Goal: Information Seeking & Learning: Check status

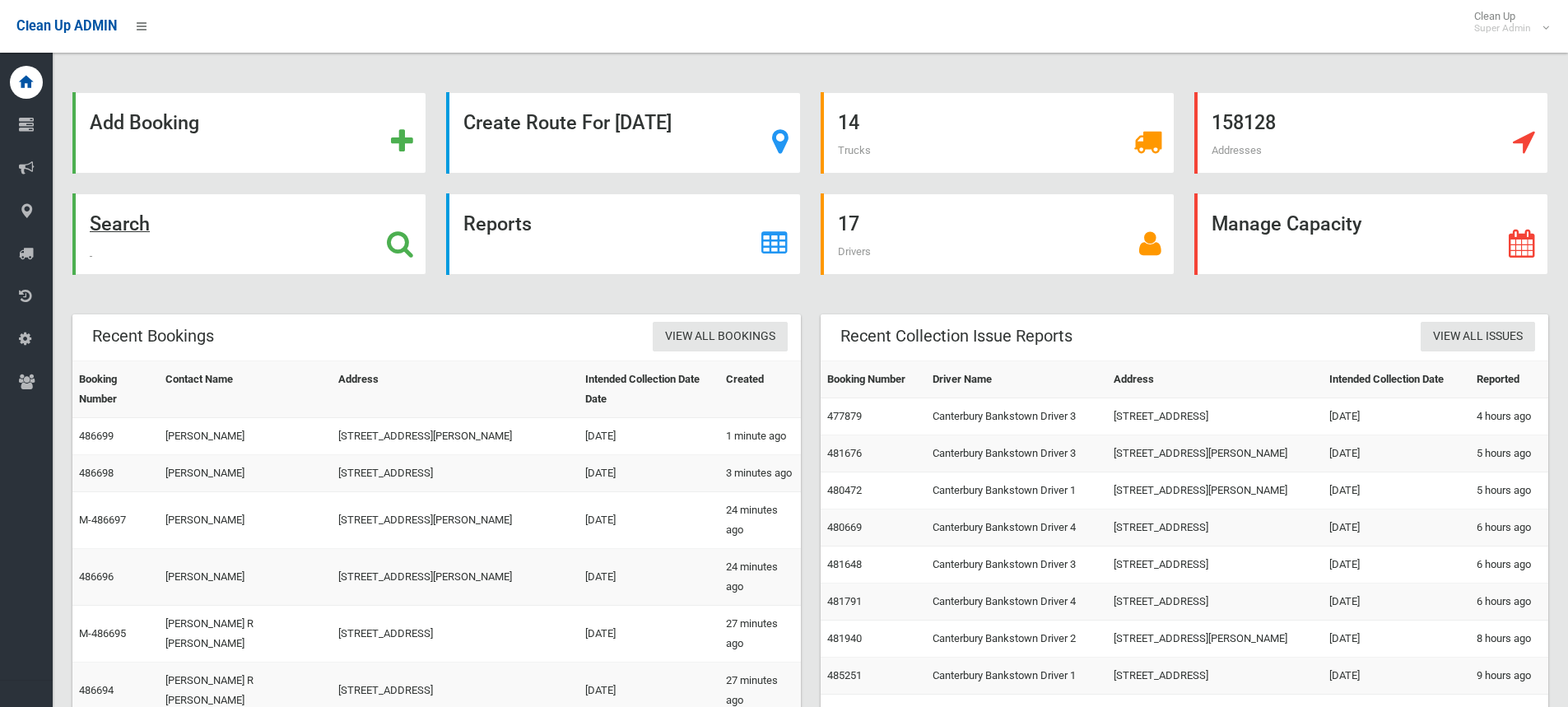
click at [397, 247] on icon at bounding box center [400, 244] width 26 height 28
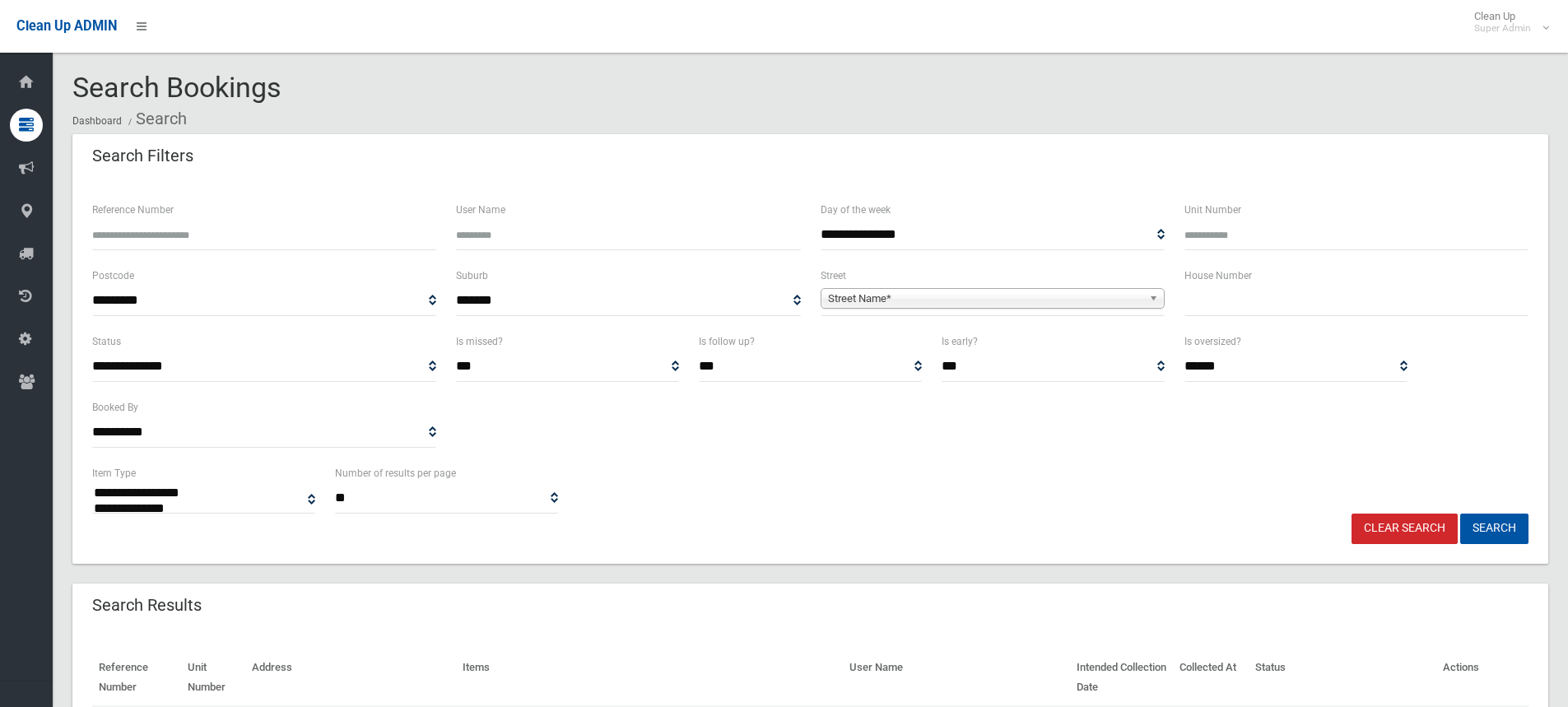
select select
click at [1227, 292] on input "text" at bounding box center [1356, 301] width 344 height 30
type input "**"
click at [864, 291] on span "Street Name*" at bounding box center [986, 299] width 314 height 19
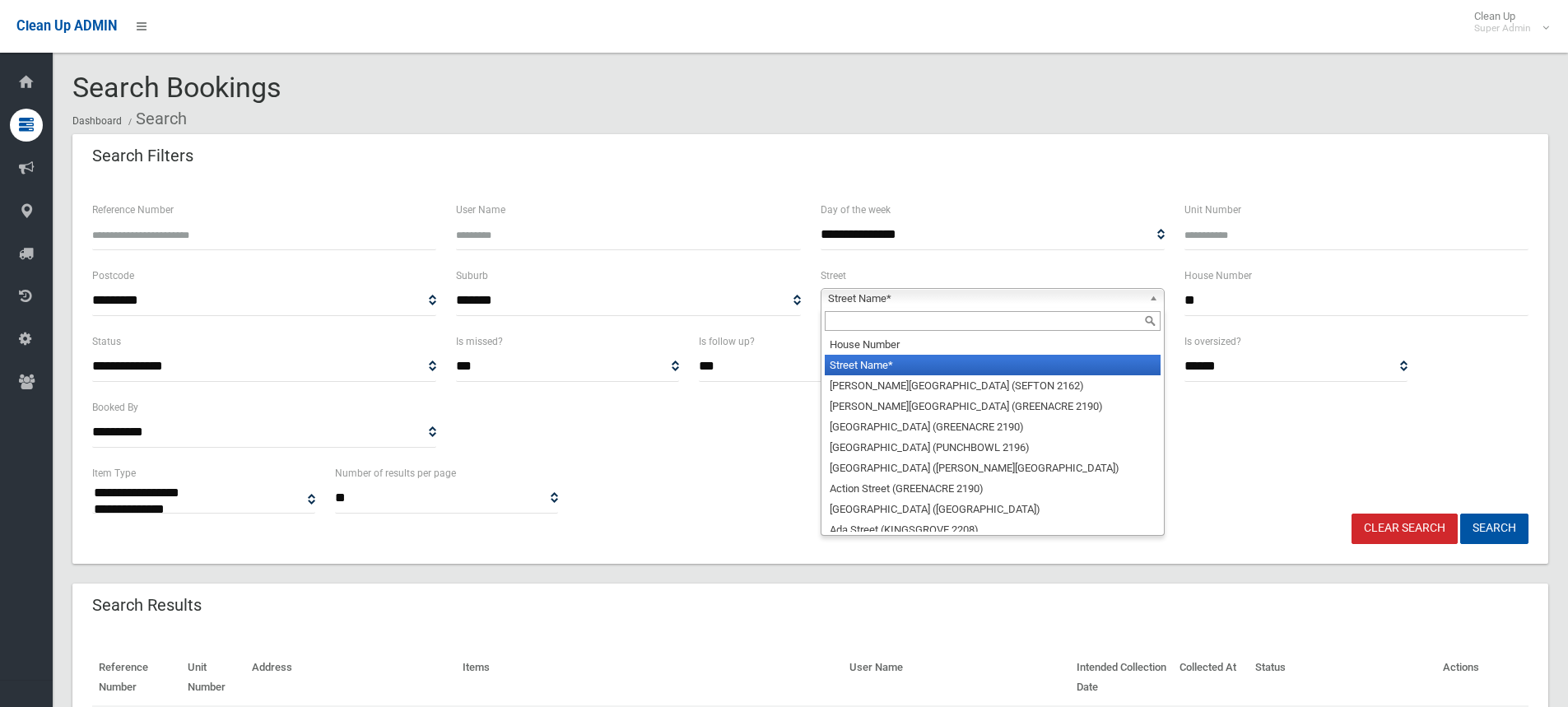
click at [884, 324] on input "text" at bounding box center [992, 321] width 336 height 19
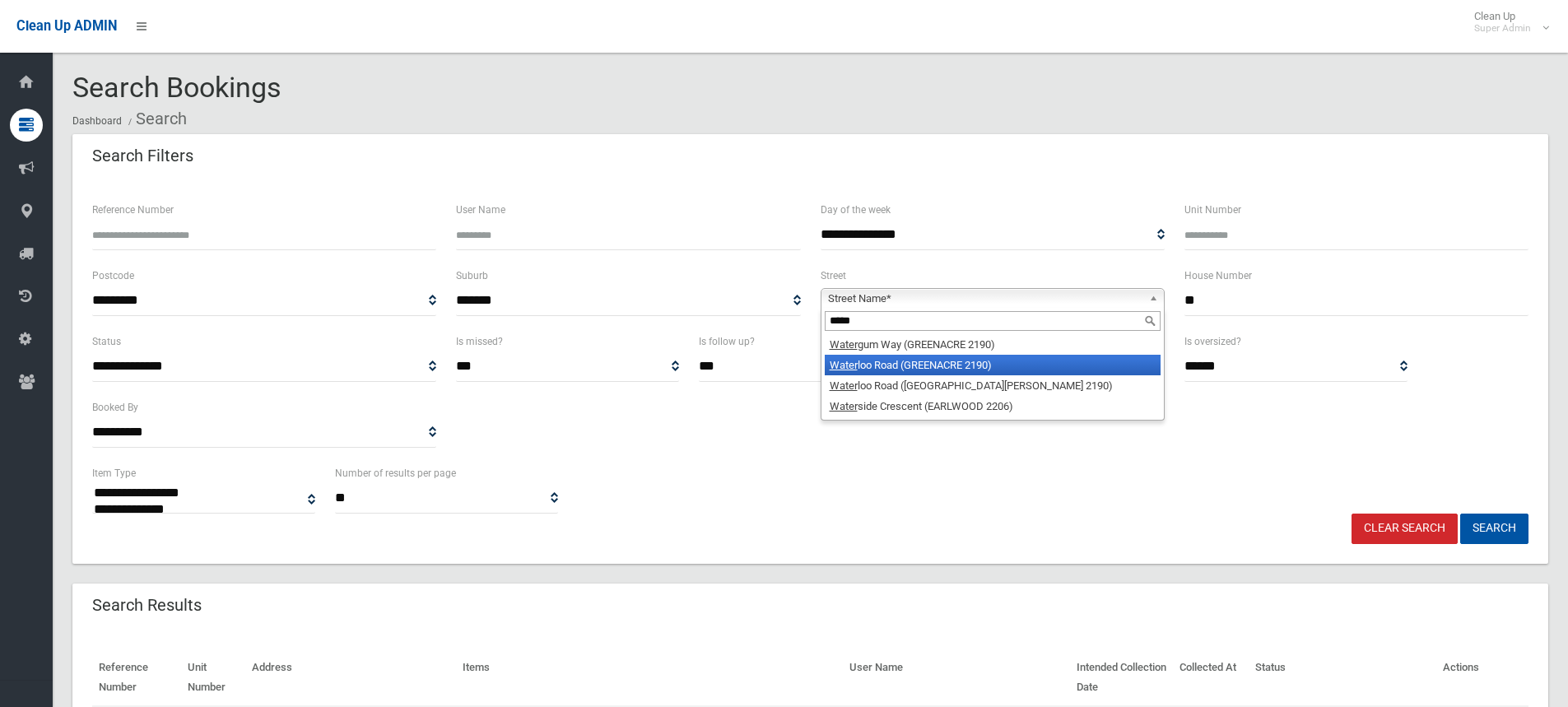
type input "*****"
click at [931, 369] on li "Water loo Road (GREENACRE 2190)" at bounding box center [992, 365] width 336 height 20
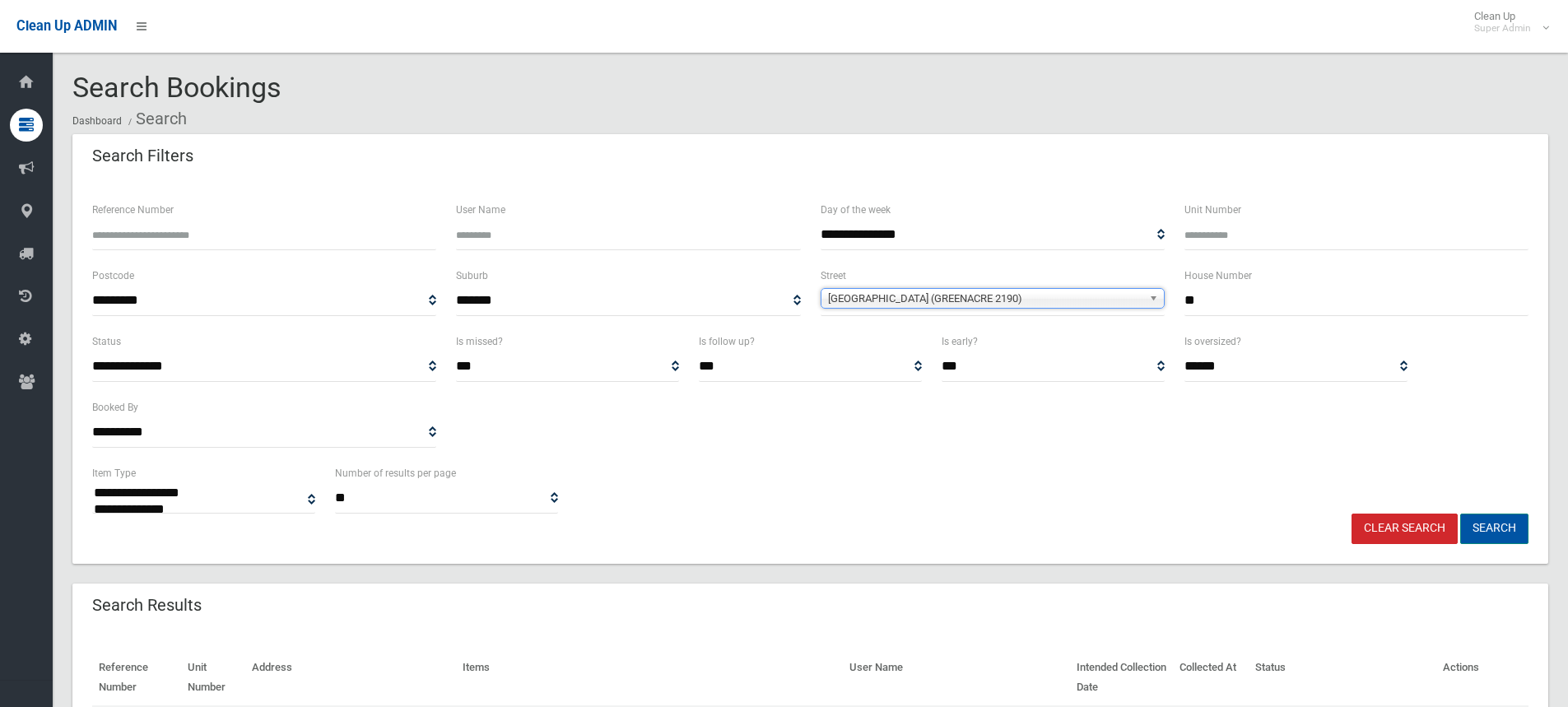
click at [1505, 519] on button "Search" at bounding box center [1494, 529] width 68 height 30
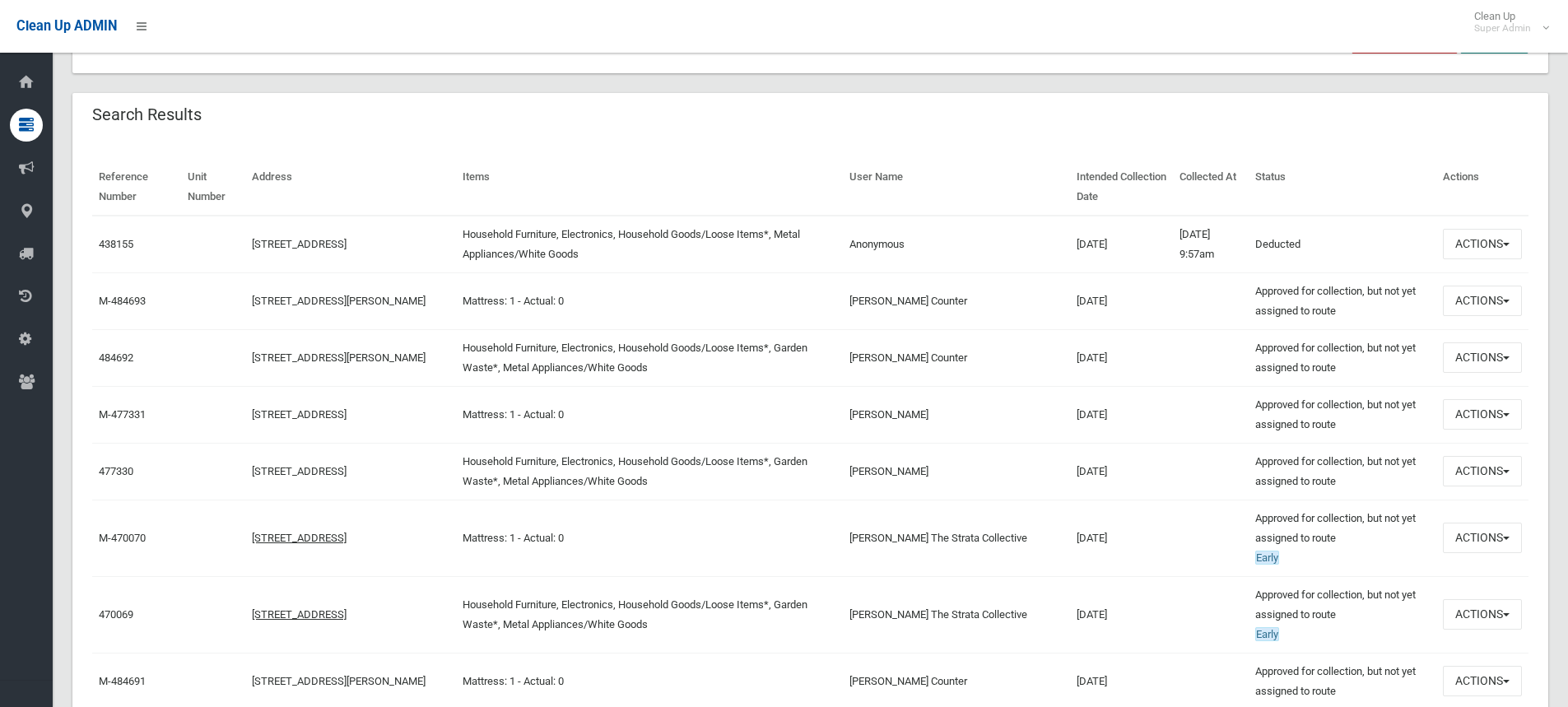
scroll to position [494, 0]
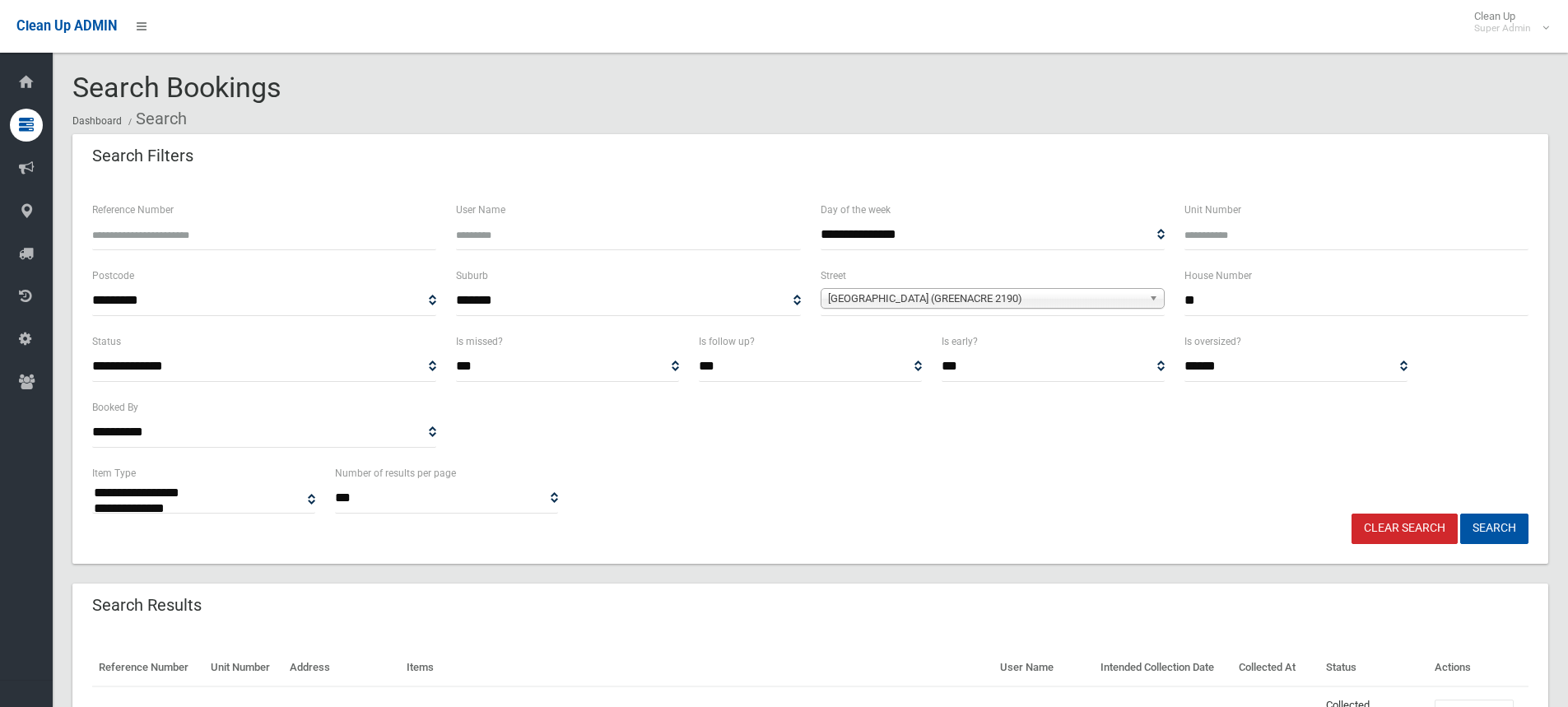
select select
click at [1392, 532] on link "Clear Search" at bounding box center [1405, 529] width 107 height 30
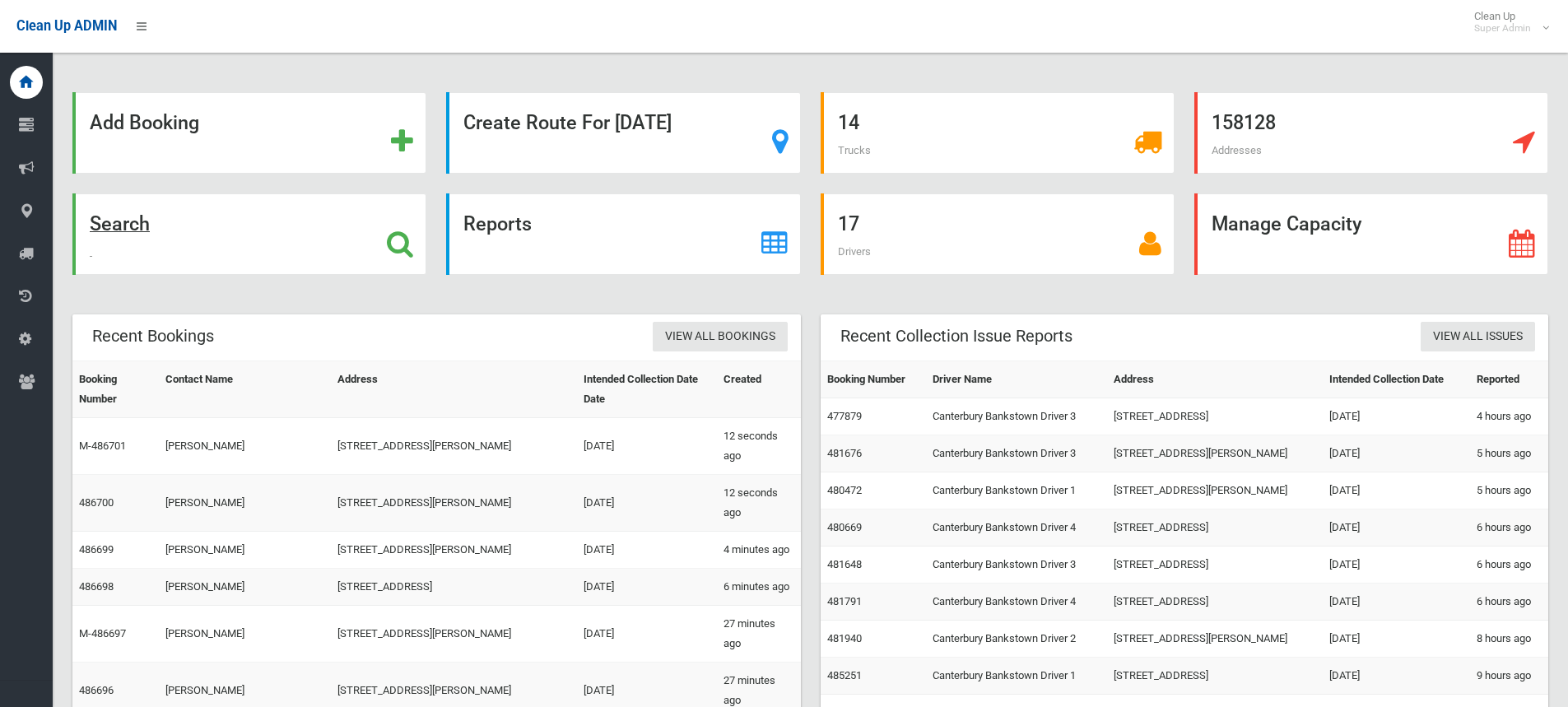
click at [406, 238] on icon at bounding box center [400, 244] width 26 height 28
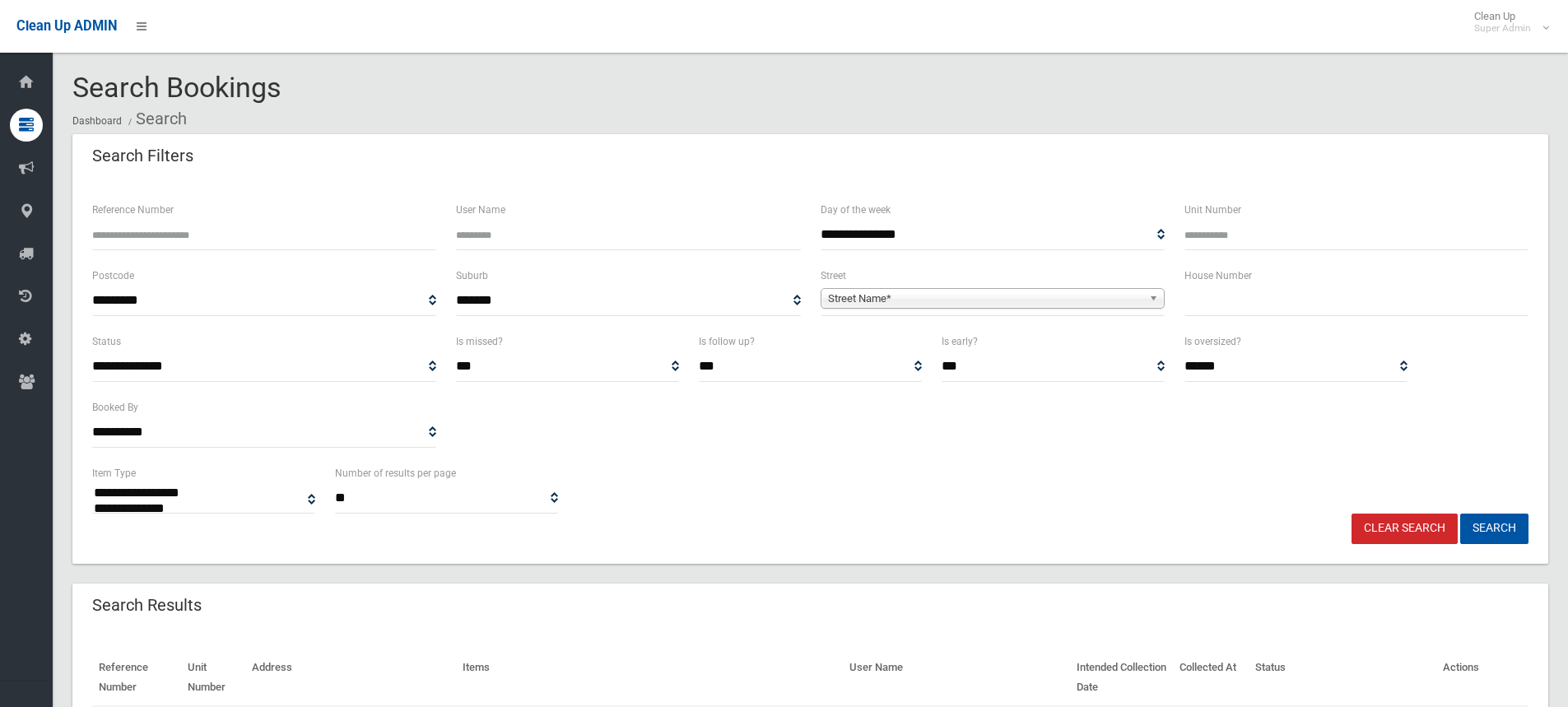
select select
click at [1286, 299] on input "text" at bounding box center [1356, 301] width 344 height 30
type input "**"
click at [858, 288] on span "**********" at bounding box center [992, 301] width 344 height 30
click at [858, 294] on span "Street Name*" at bounding box center [986, 299] width 314 height 19
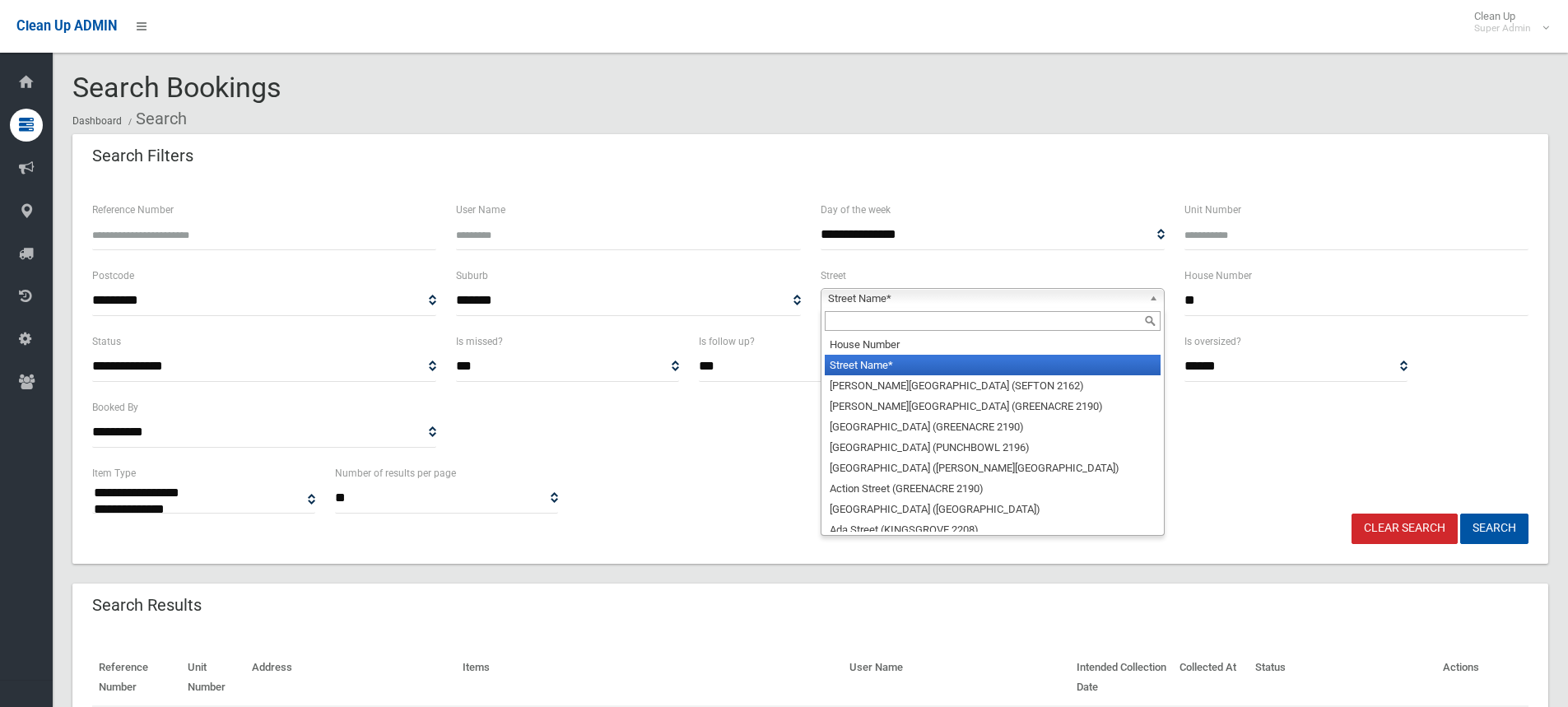
click at [867, 324] on input "text" at bounding box center [992, 321] width 336 height 19
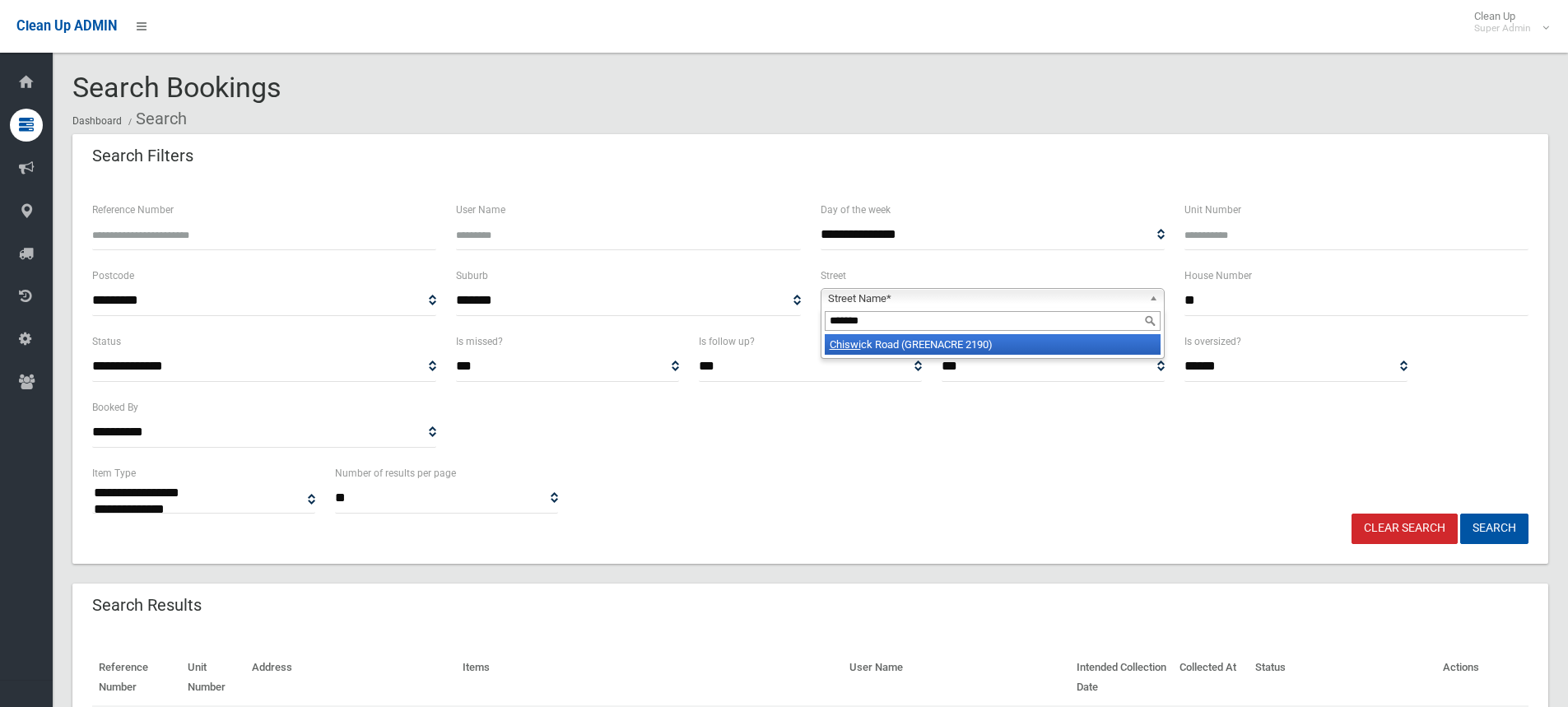
type input "********"
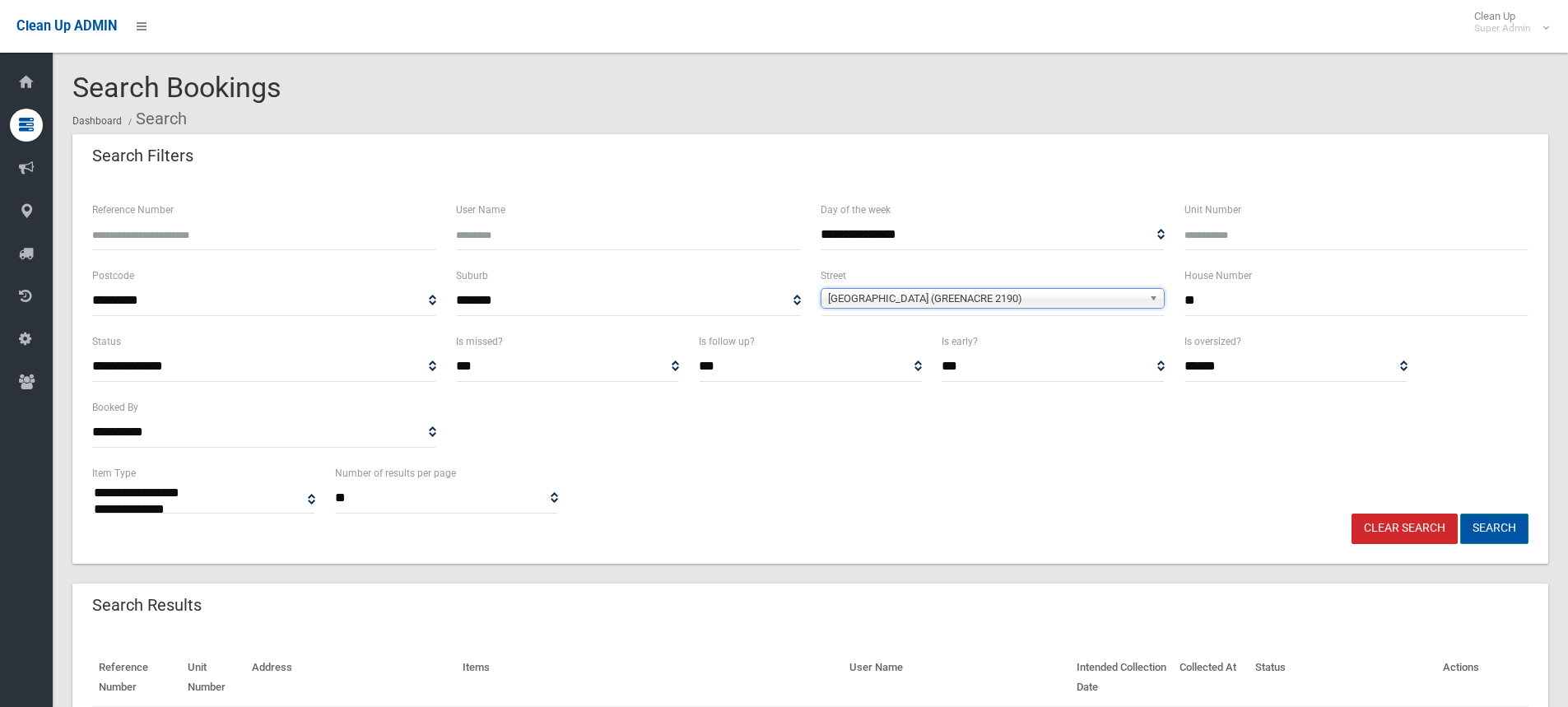
click at [1492, 535] on button "Search" at bounding box center [1494, 529] width 68 height 30
select select
click at [1287, 307] on input "text" at bounding box center [1356, 301] width 344 height 30
type input "**"
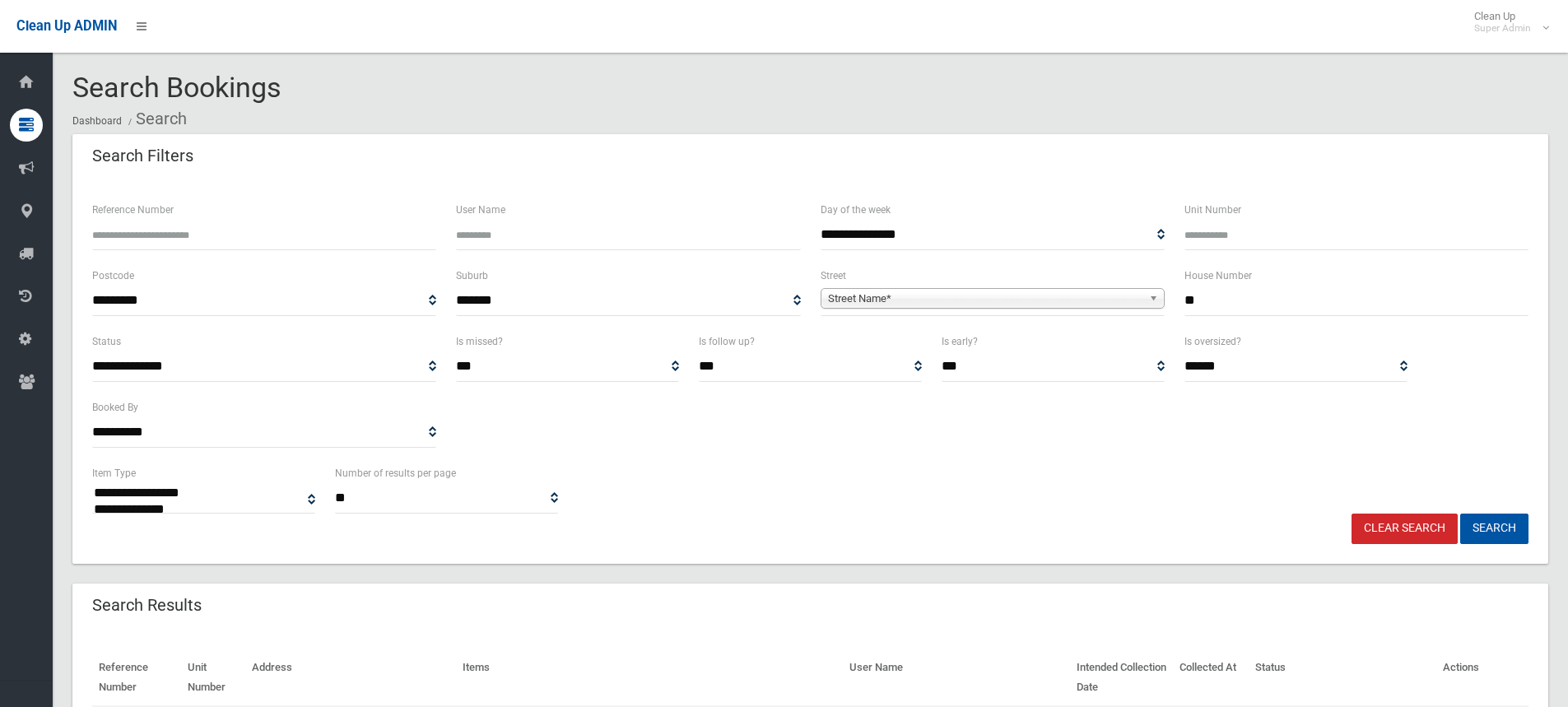
click at [855, 289] on span "Street Name*" at bounding box center [986, 299] width 314 height 19
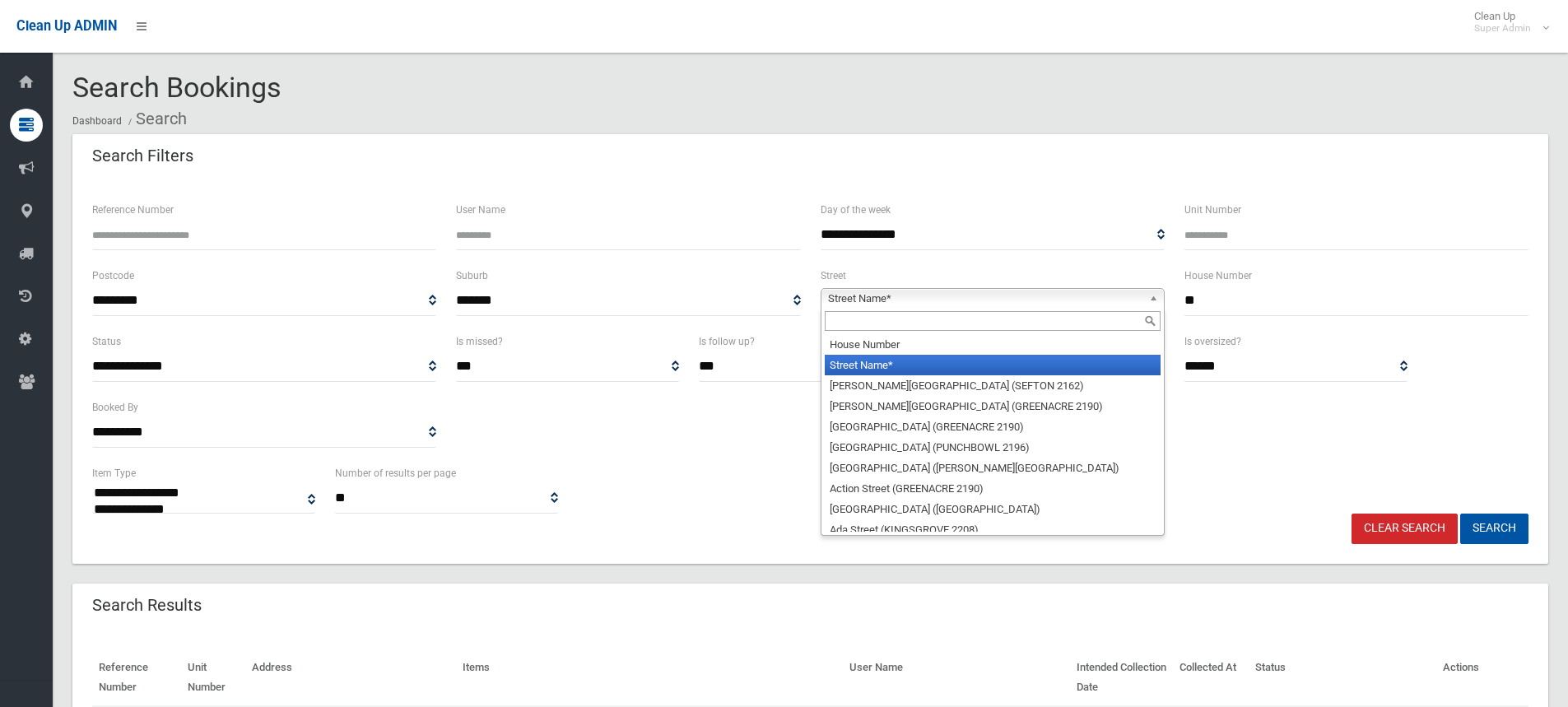
click at [878, 330] on input "text" at bounding box center [992, 321] width 336 height 19
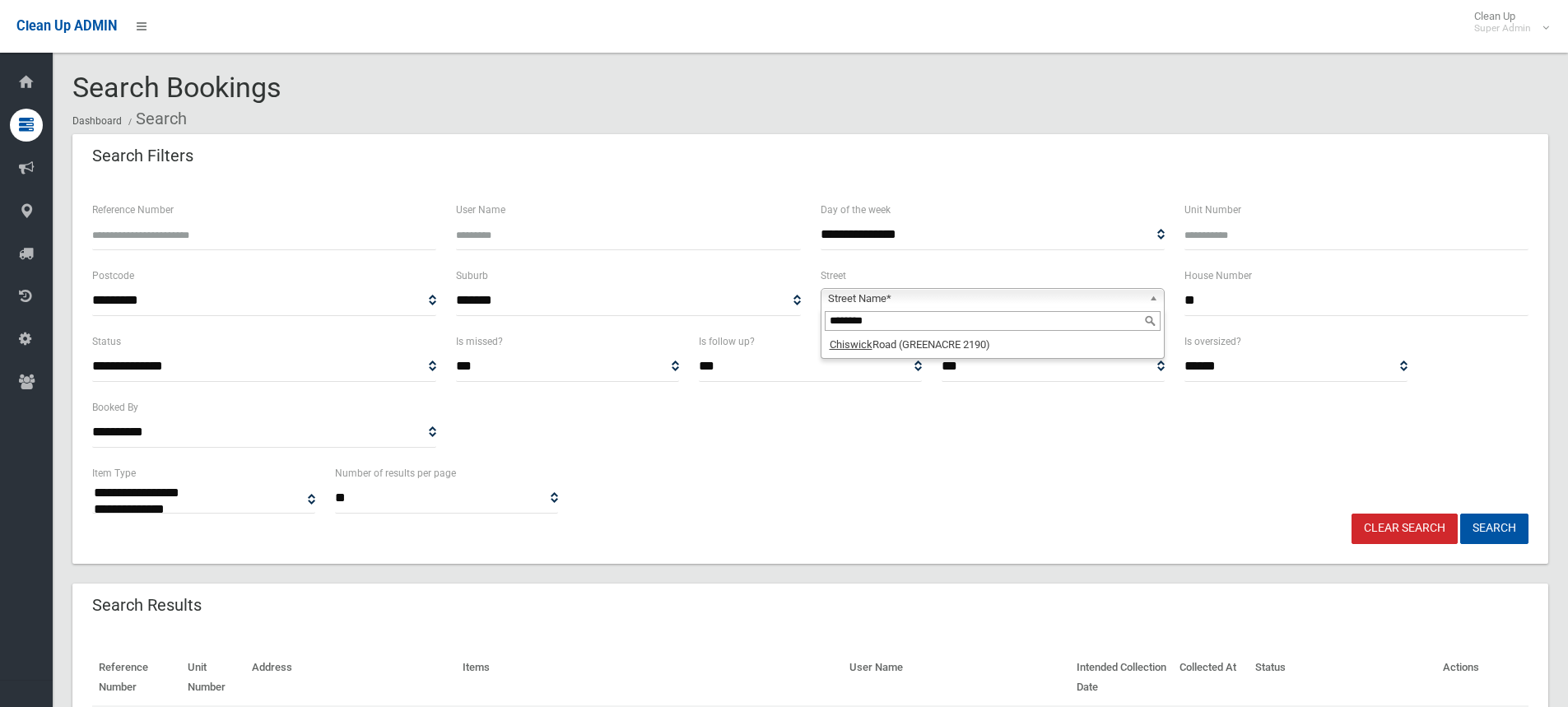
type input "********"
click at [1064, 337] on li "Chiswick Road (GREENACRE 2190)" at bounding box center [992, 344] width 336 height 20
click at [1504, 528] on button "Search" at bounding box center [1494, 529] width 68 height 30
select select
click at [799, 420] on div "**********" at bounding box center [810, 397] width 1456 height 132
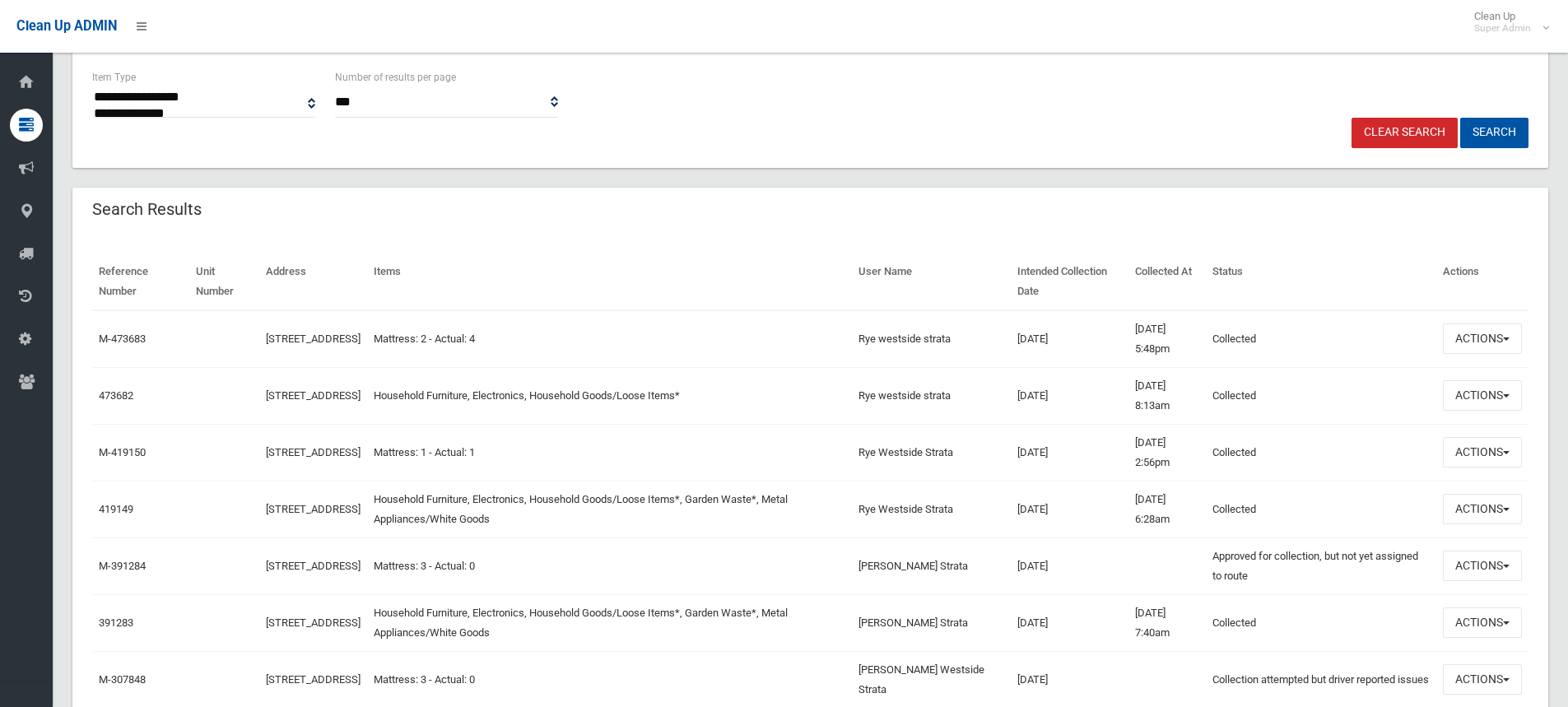
scroll to position [412, 0]
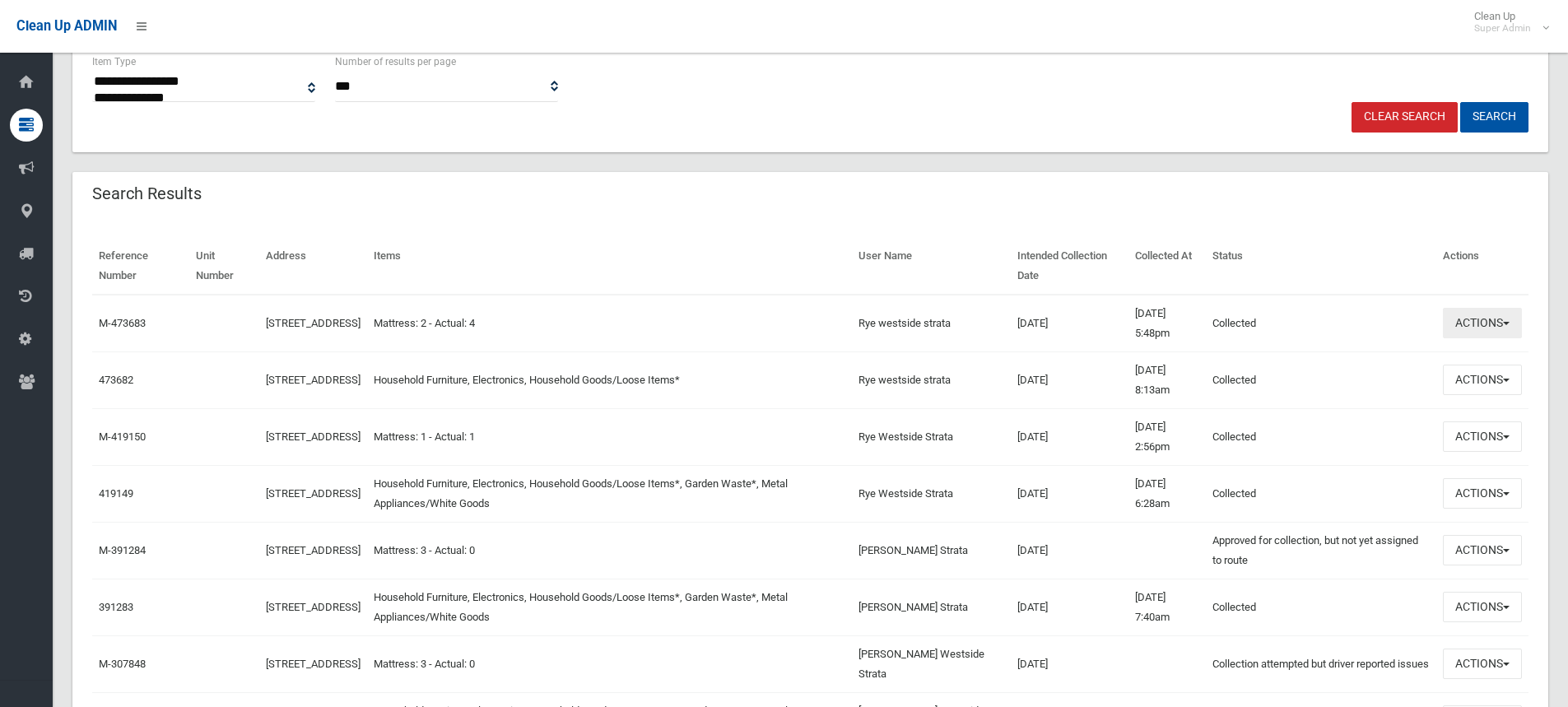
drag, startPoint x: 1461, startPoint y: 317, endPoint x: 1457, endPoint y: 308, distance: 9.8
click at [1461, 317] on button "Actions" at bounding box center [1482, 323] width 79 height 30
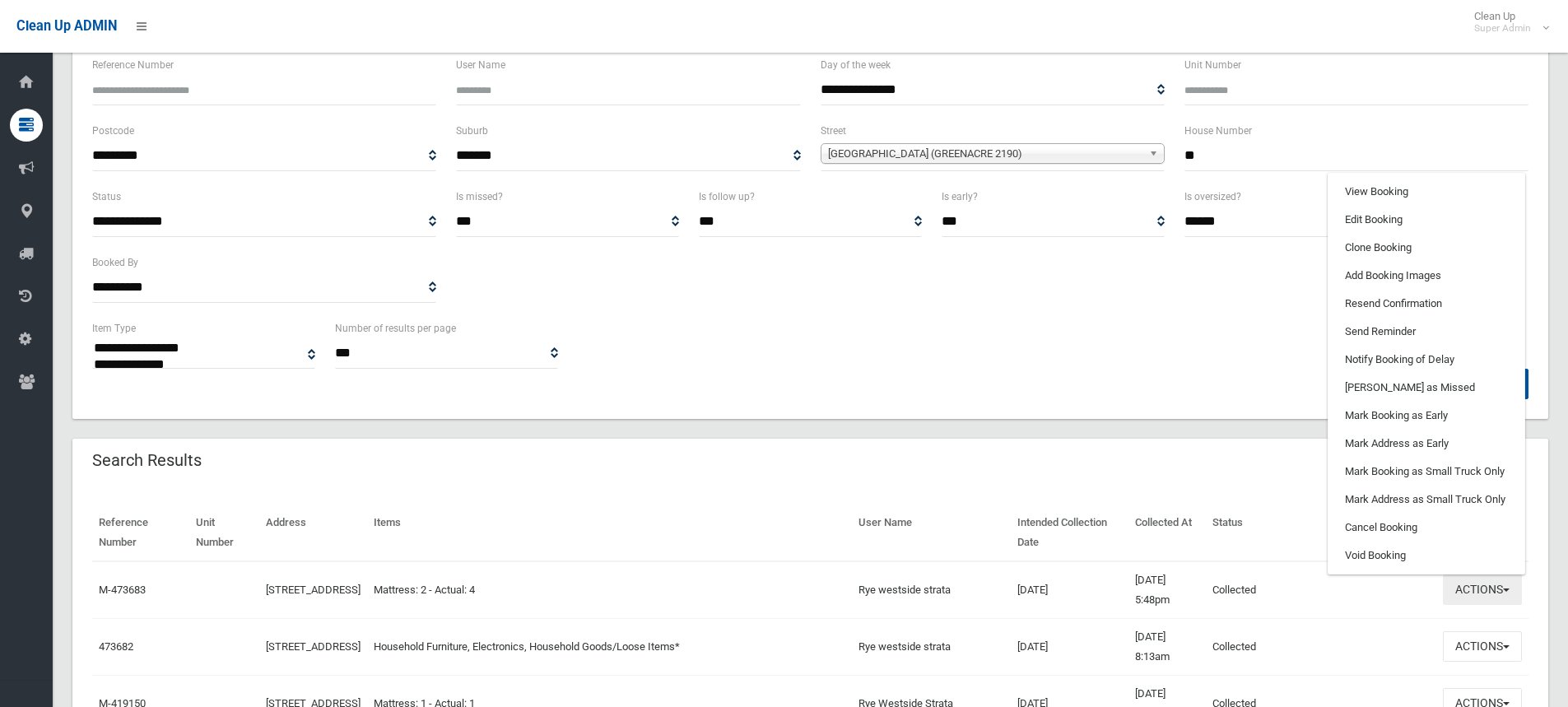
scroll to position [82, 0]
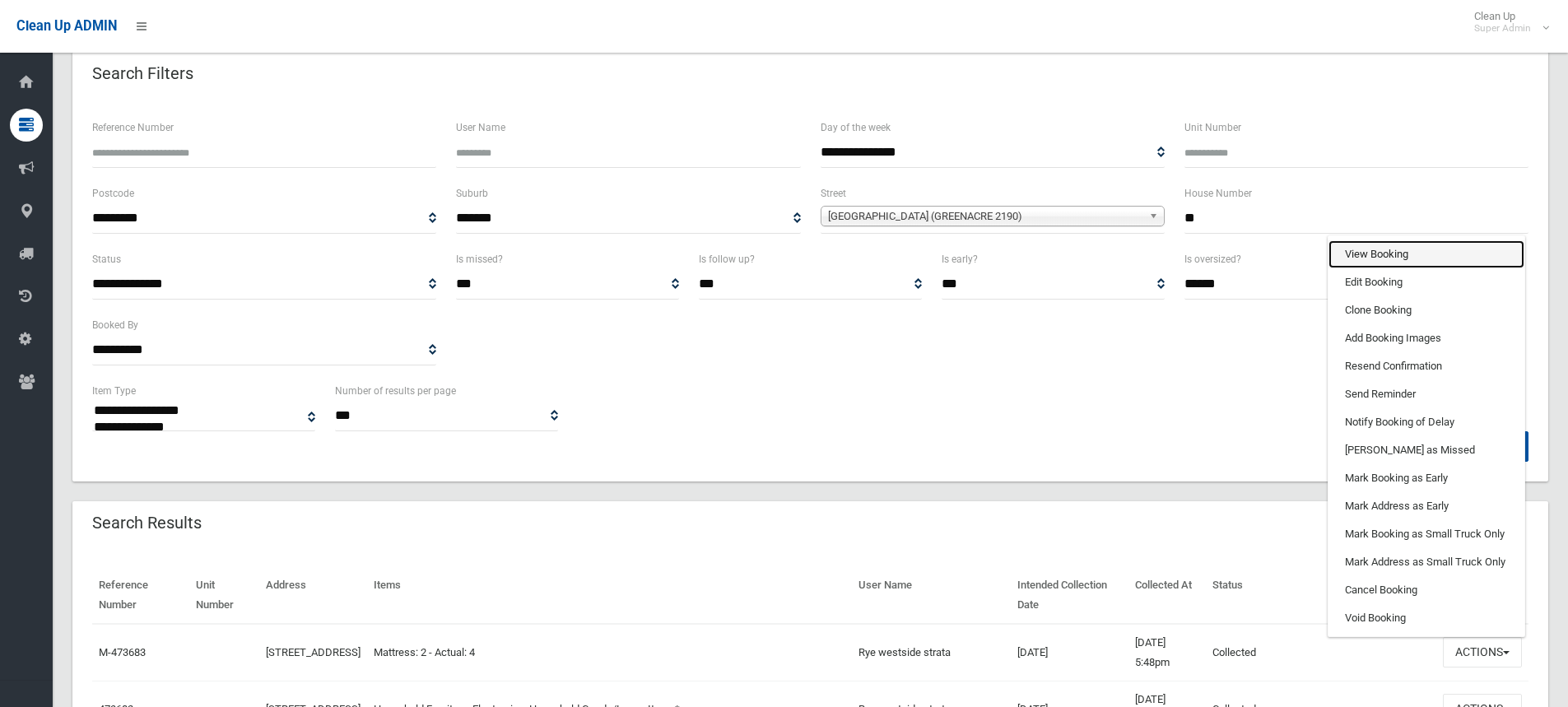
click at [1384, 267] on link "View Booking" at bounding box center [1427, 254] width 196 height 28
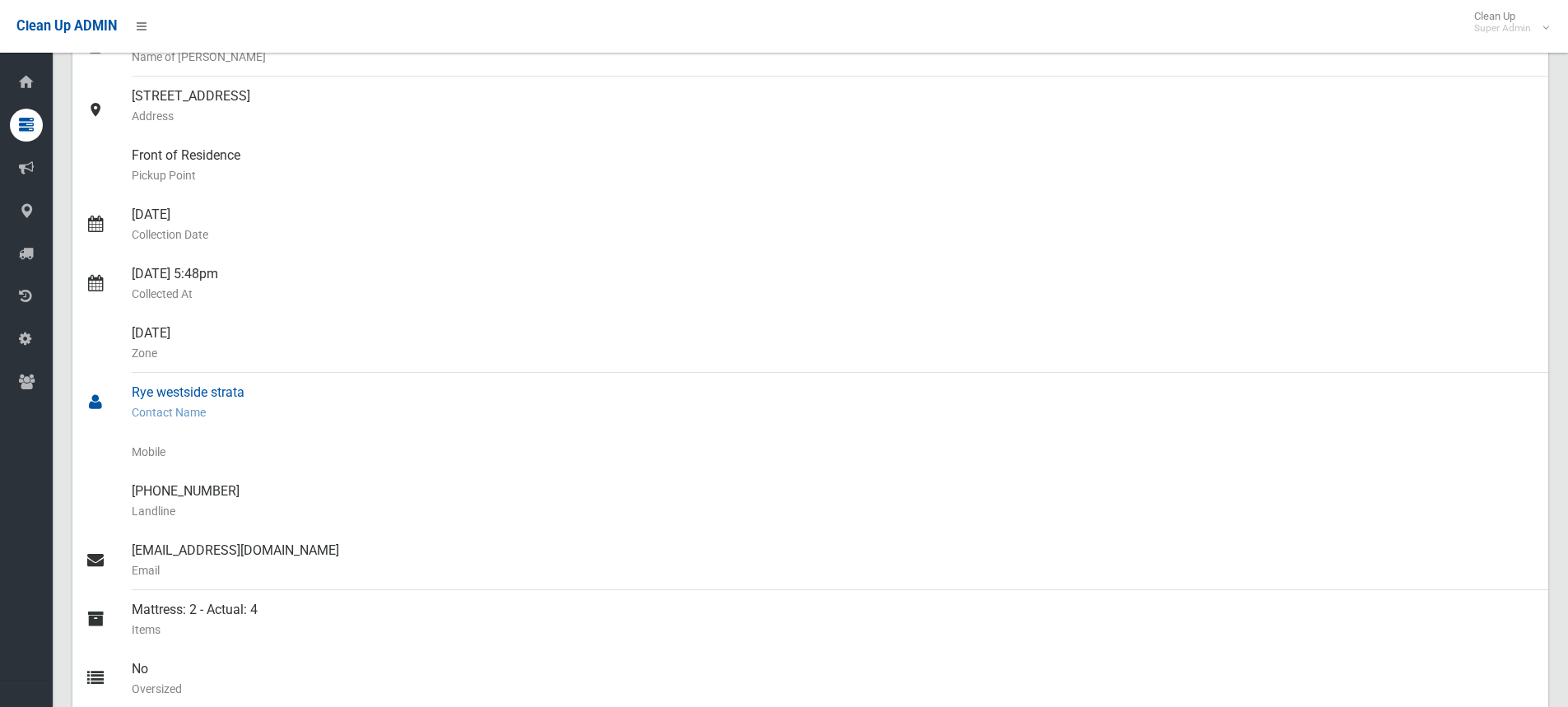
scroll to position [247, 0]
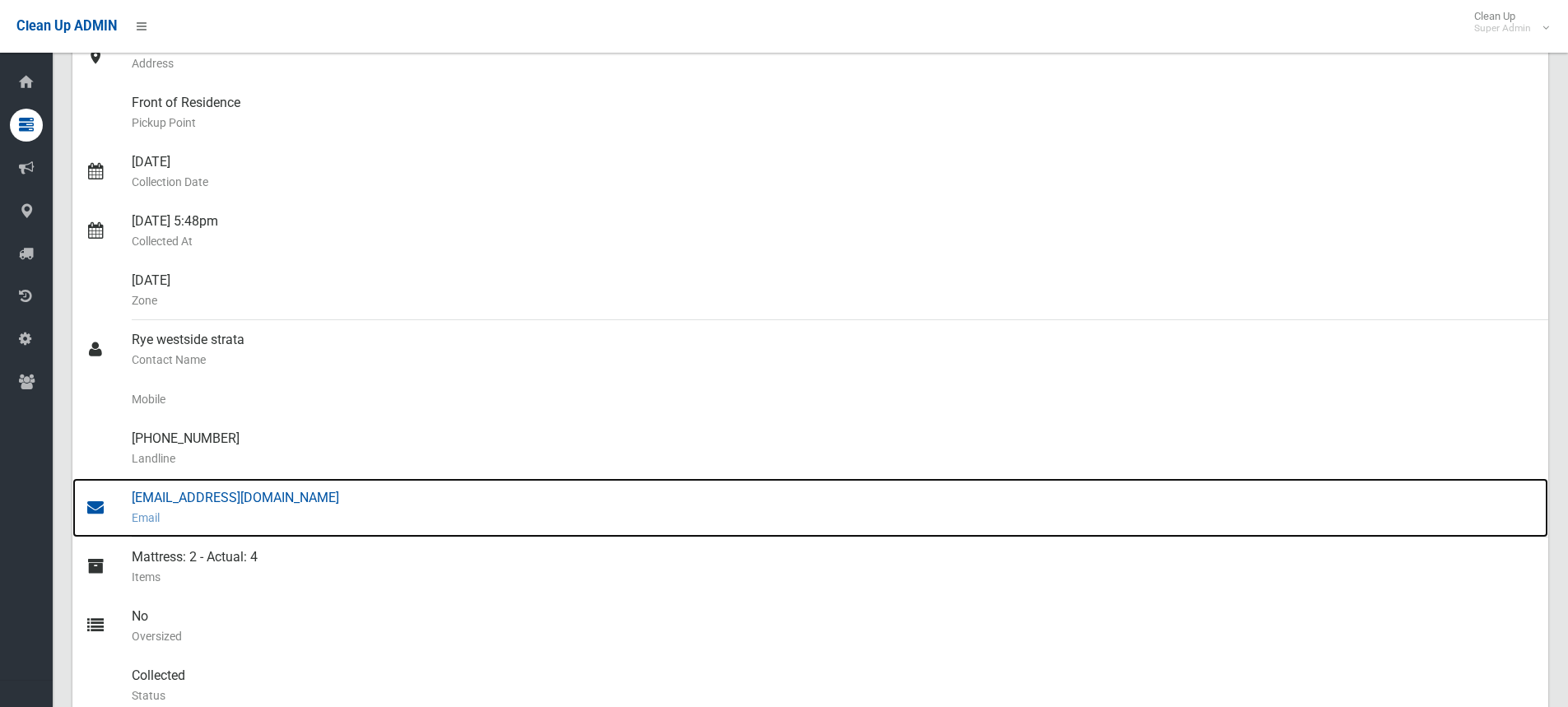
click at [205, 497] on div "[EMAIL_ADDRESS][DOMAIN_NAME] Email" at bounding box center [833, 508] width 1403 height 59
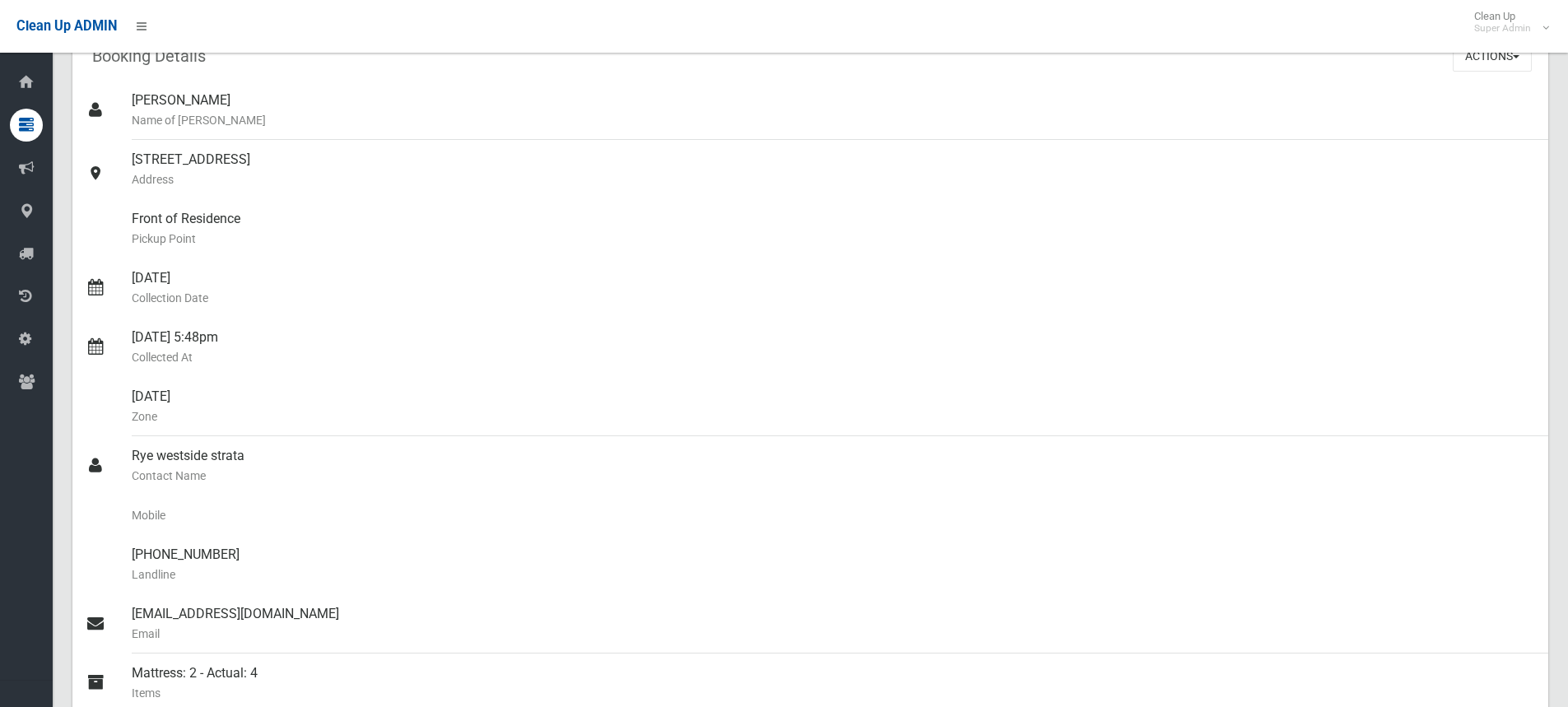
scroll to position [0, 0]
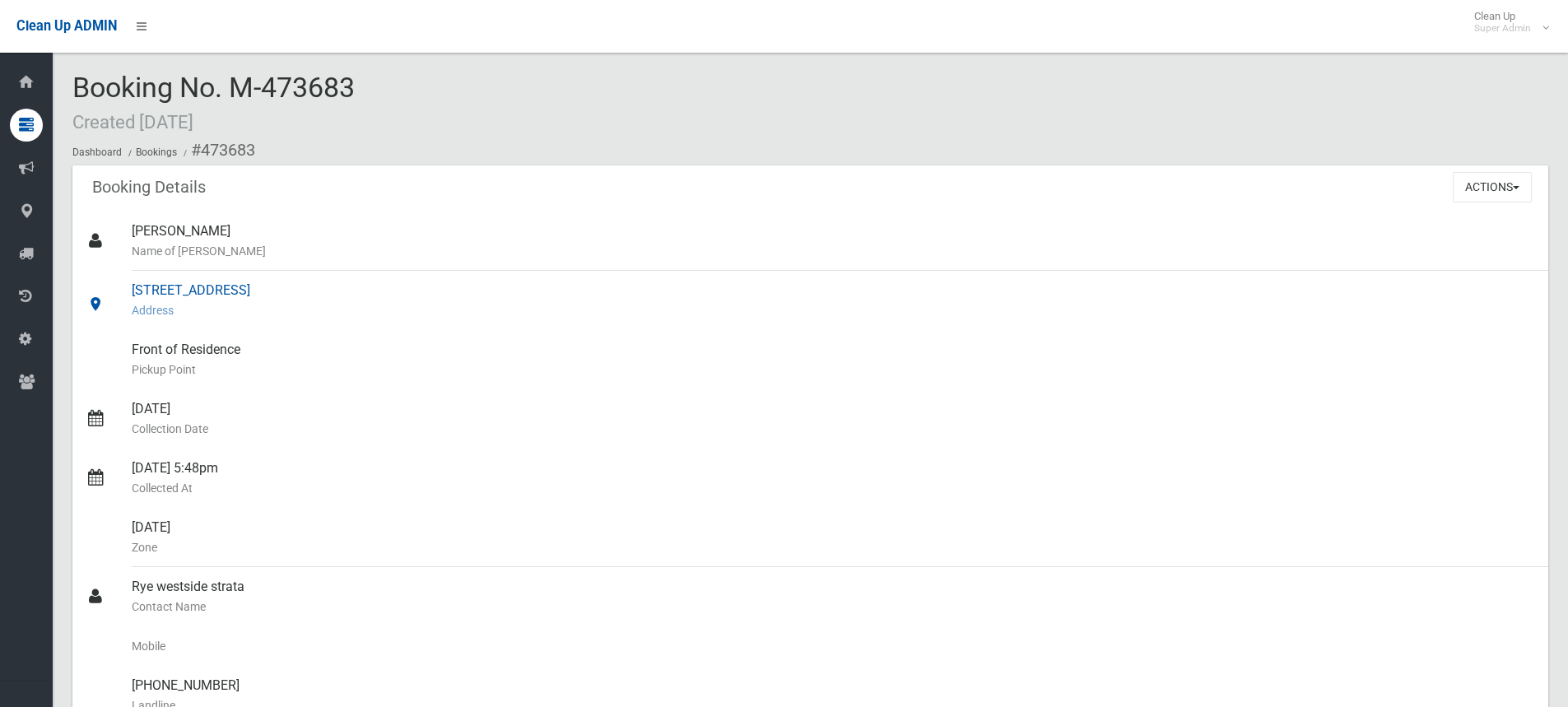
drag, startPoint x: 134, startPoint y: 284, endPoint x: 315, endPoint y: 286, distance: 181.0
click at [315, 286] on div "[STREET_ADDRESS] Address" at bounding box center [833, 300] width 1403 height 59
copy div "[STREET_ADDRESS]"
click at [494, 89] on div "Booking No. M-473683 Created [DATE] Dashboard Bookings #473683" at bounding box center [811, 119] width 1476 height 93
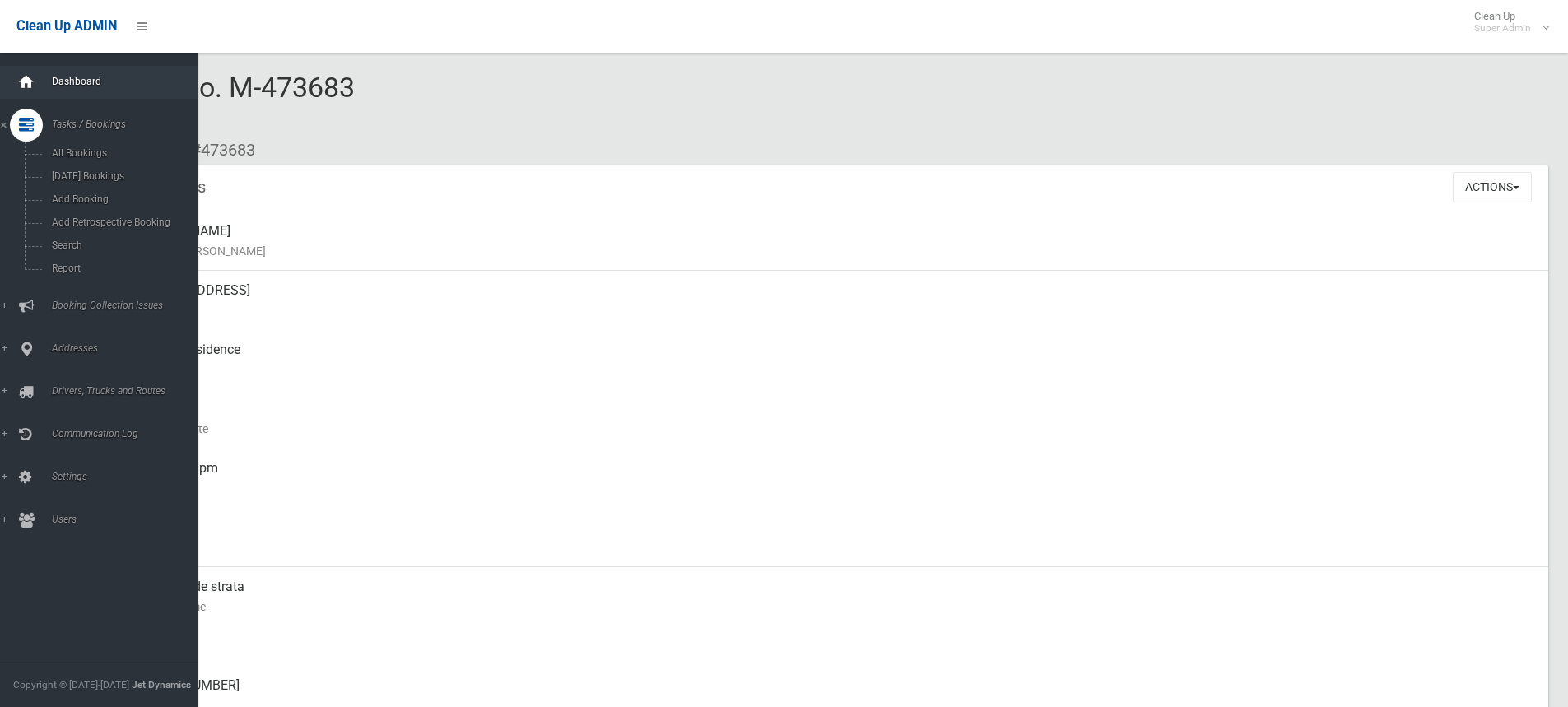
click at [25, 78] on icon at bounding box center [25, 82] width 18 height 33
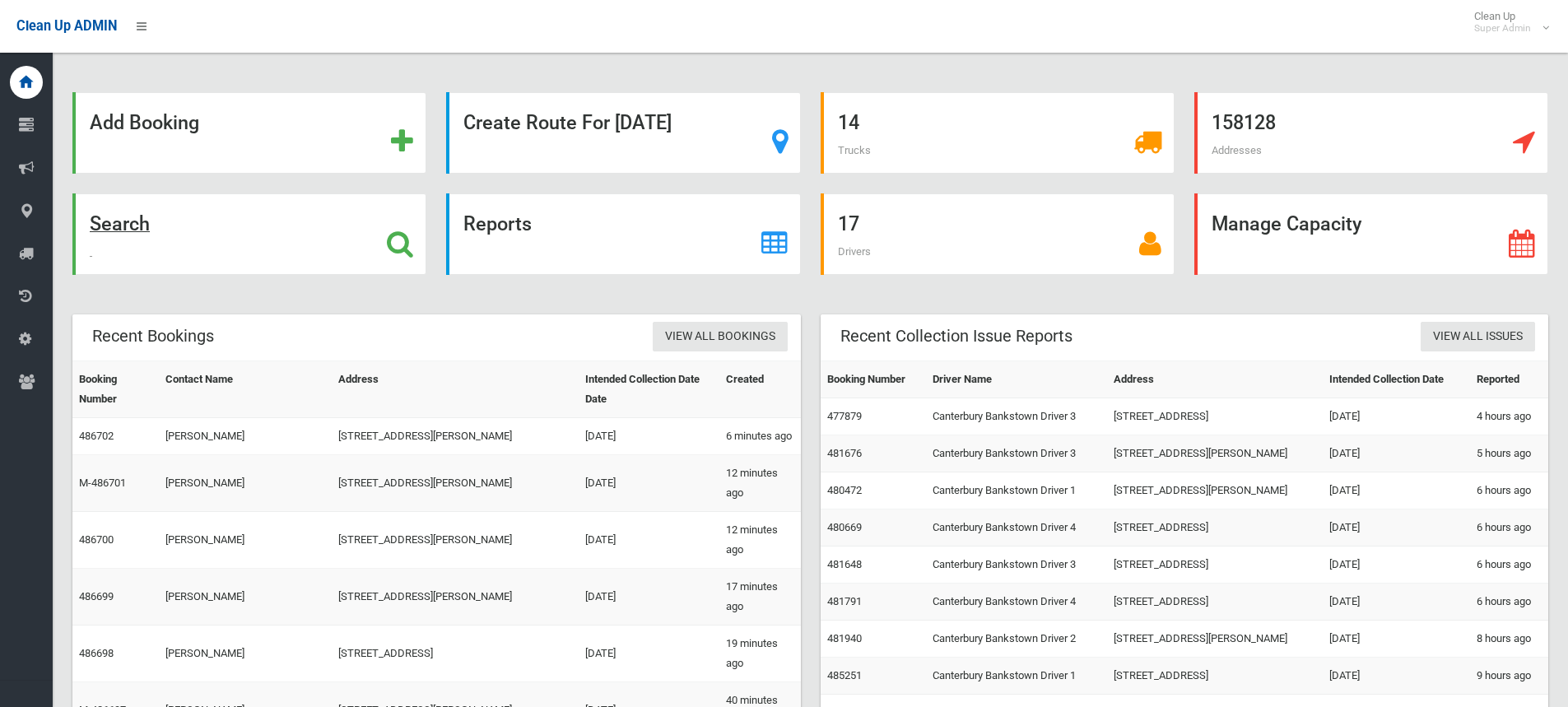
click at [393, 243] on icon at bounding box center [400, 244] width 26 height 28
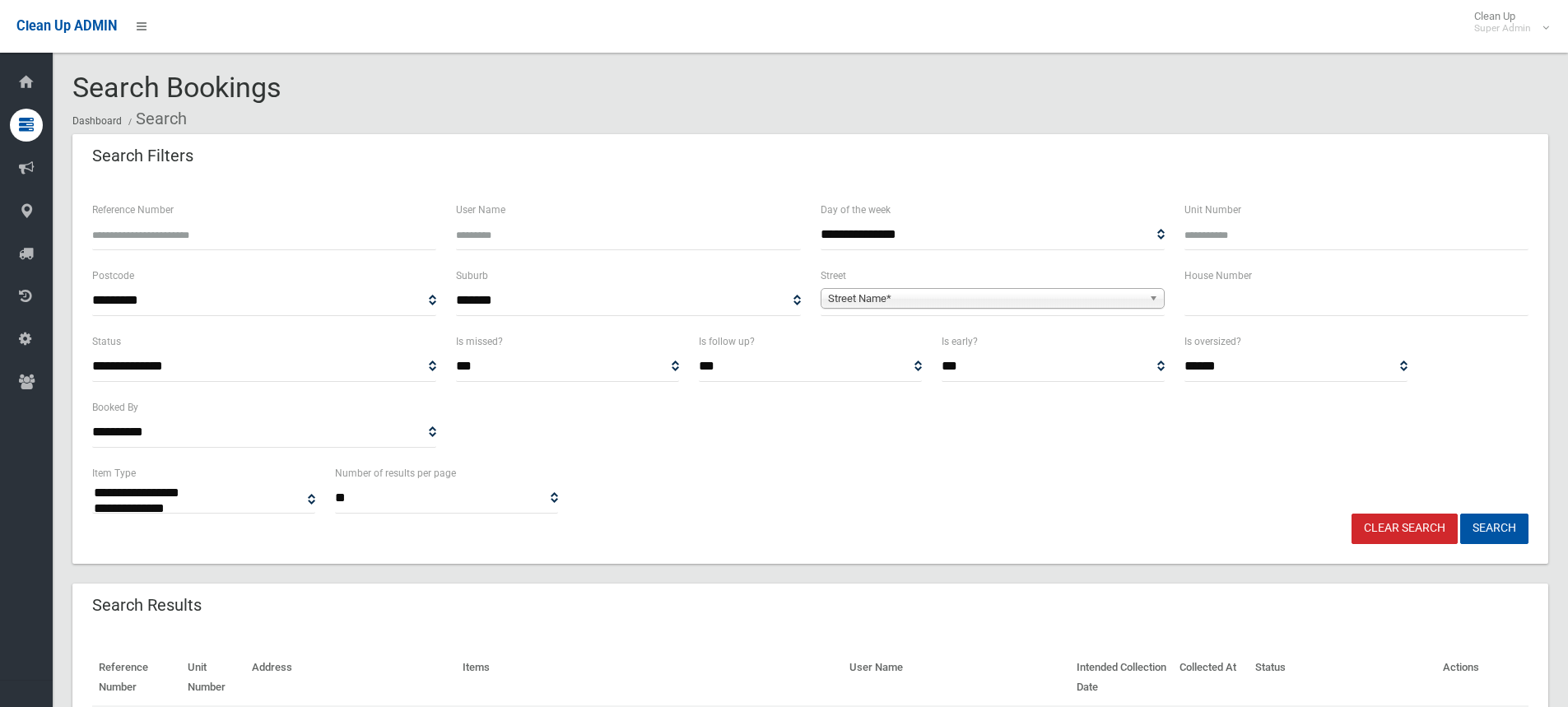
select select
click at [1311, 301] on input "text" at bounding box center [1356, 301] width 344 height 30
type input "*"
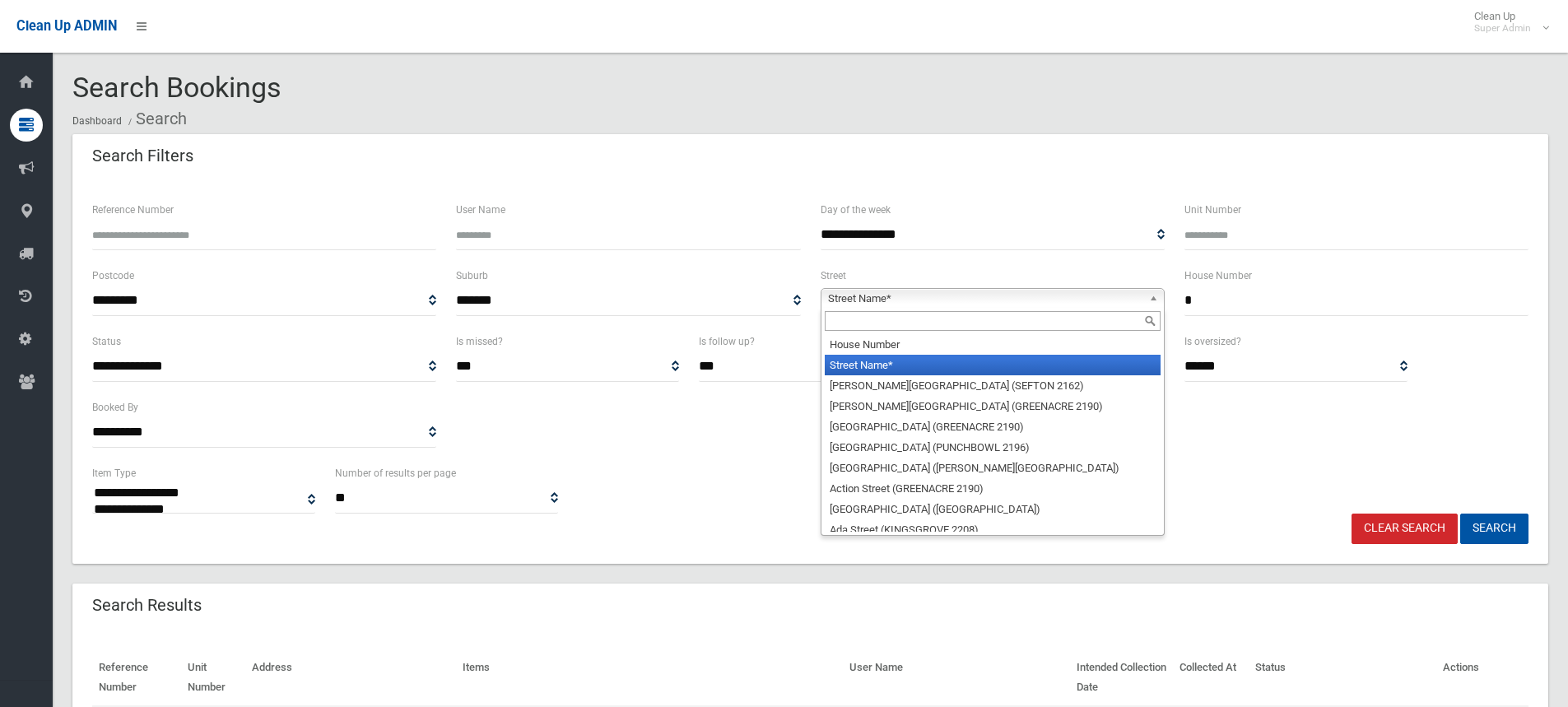
click at [874, 304] on span "Street Name*" at bounding box center [986, 299] width 314 height 19
click at [871, 322] on input "text" at bounding box center [992, 321] width 336 height 19
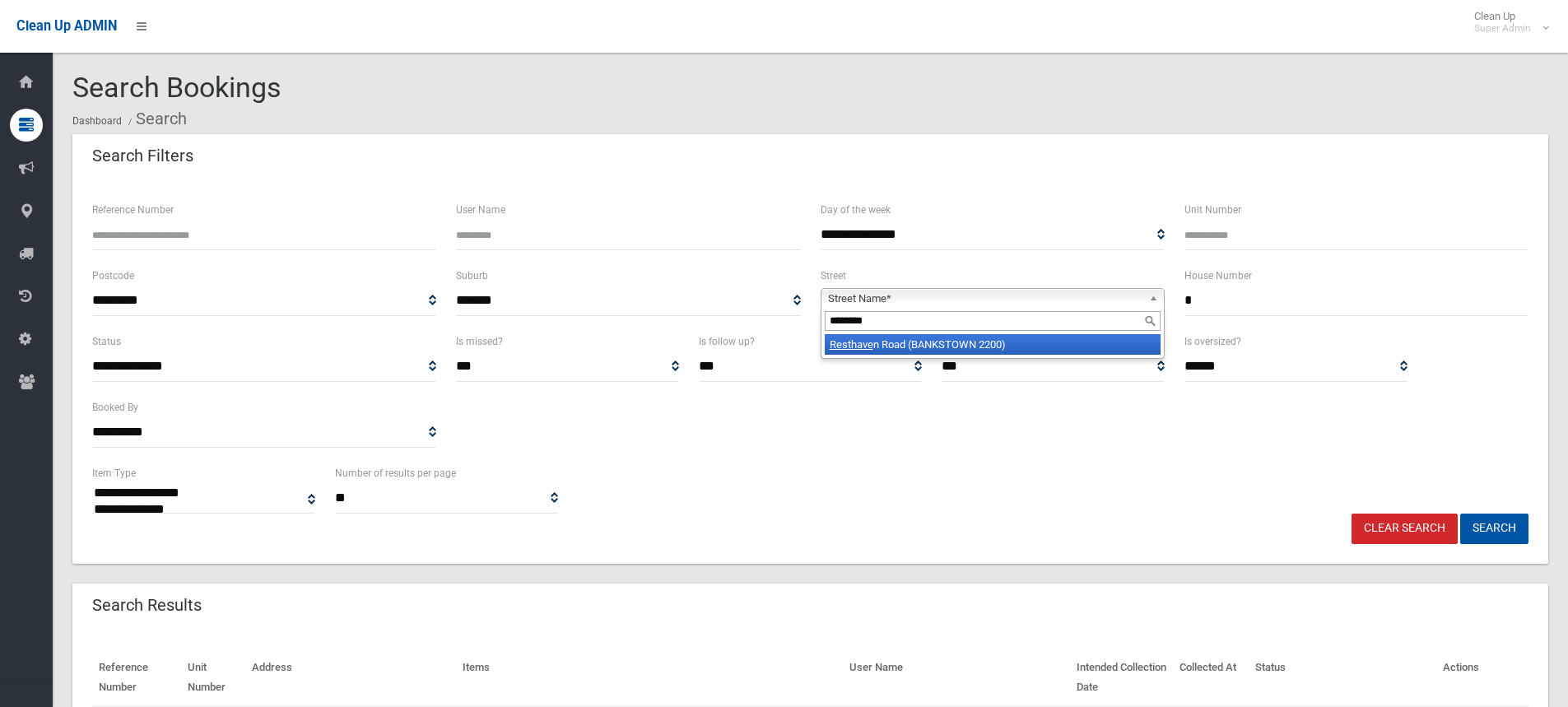
type input "********"
click at [929, 347] on li "Resthave n Road (BANKSTOWN 2200)" at bounding box center [992, 344] width 336 height 20
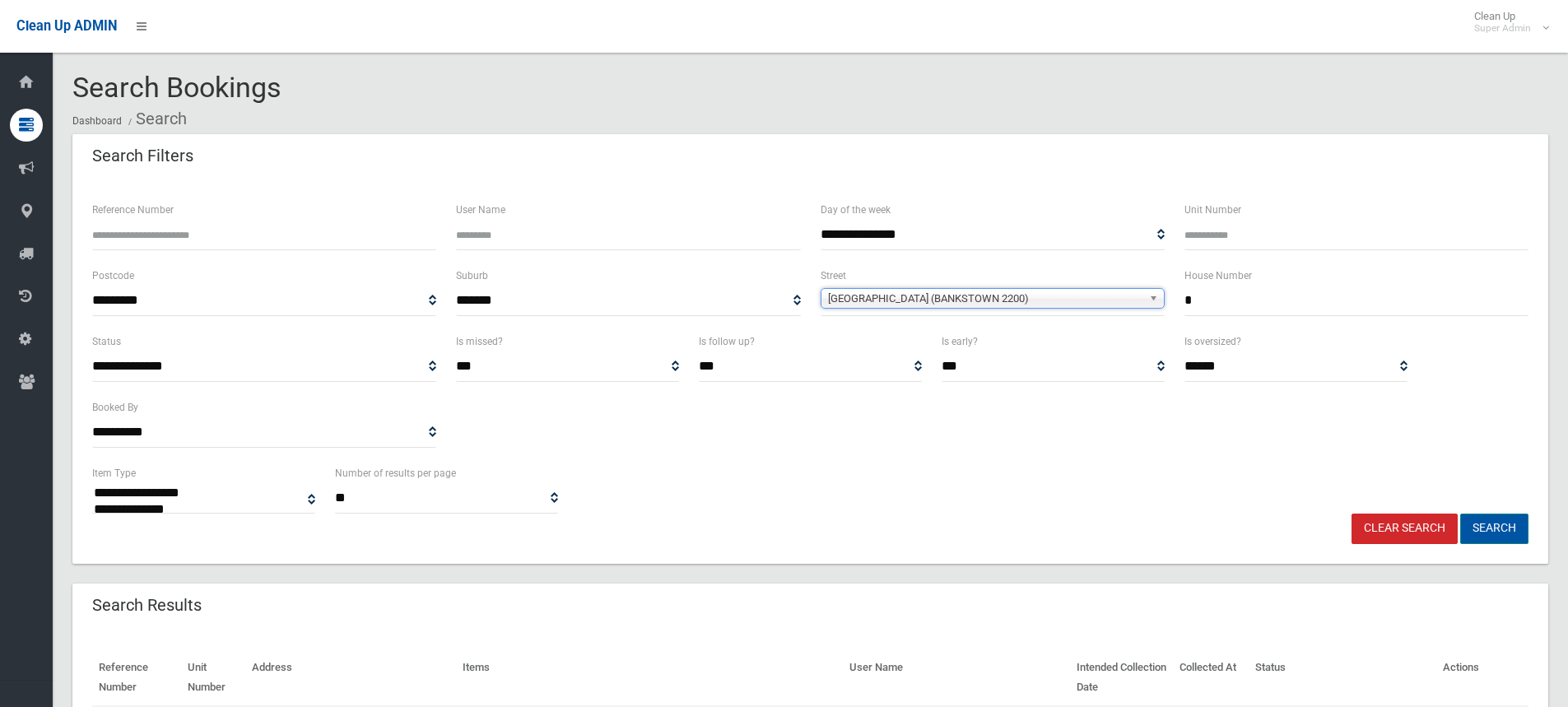
click at [1485, 532] on button "Search" at bounding box center [1494, 529] width 68 height 30
select select
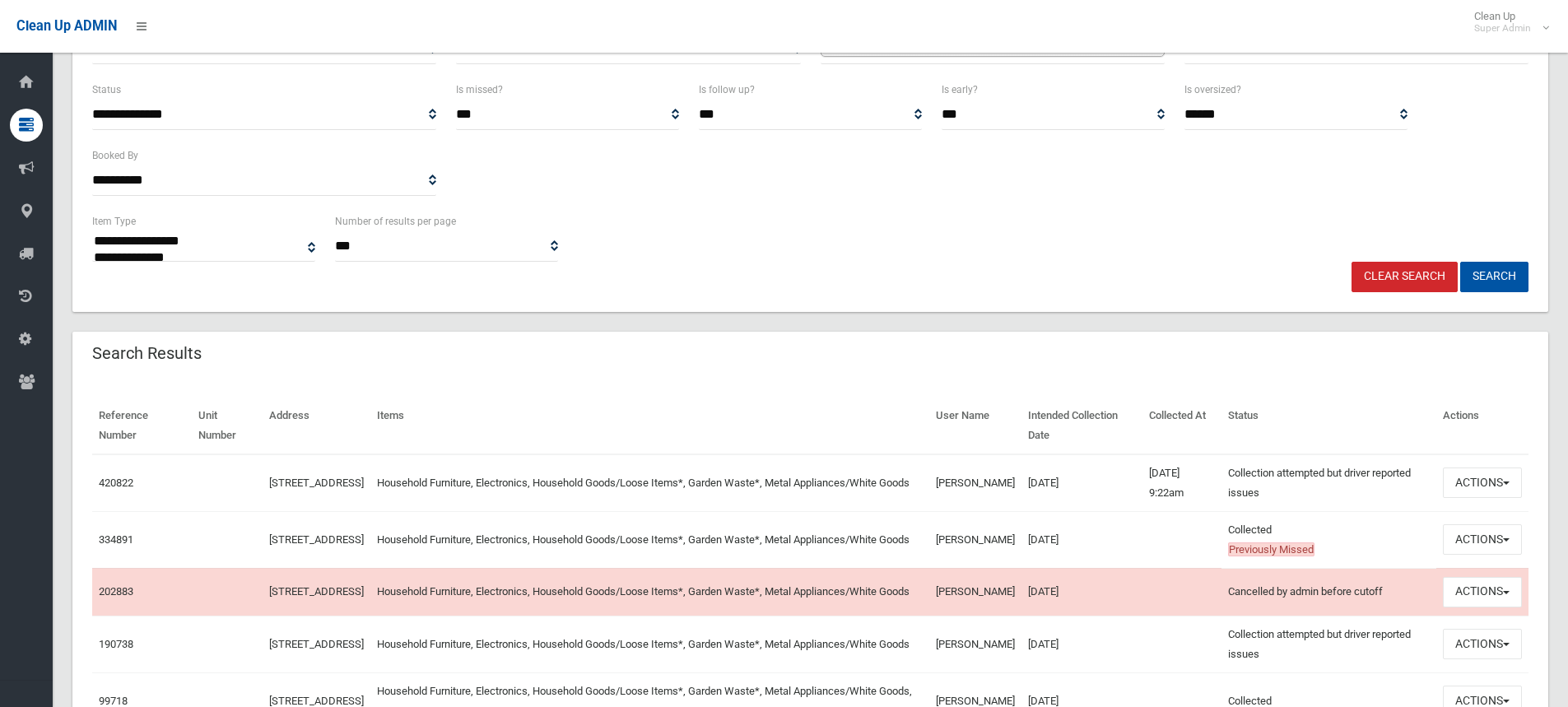
scroll to position [362, 0]
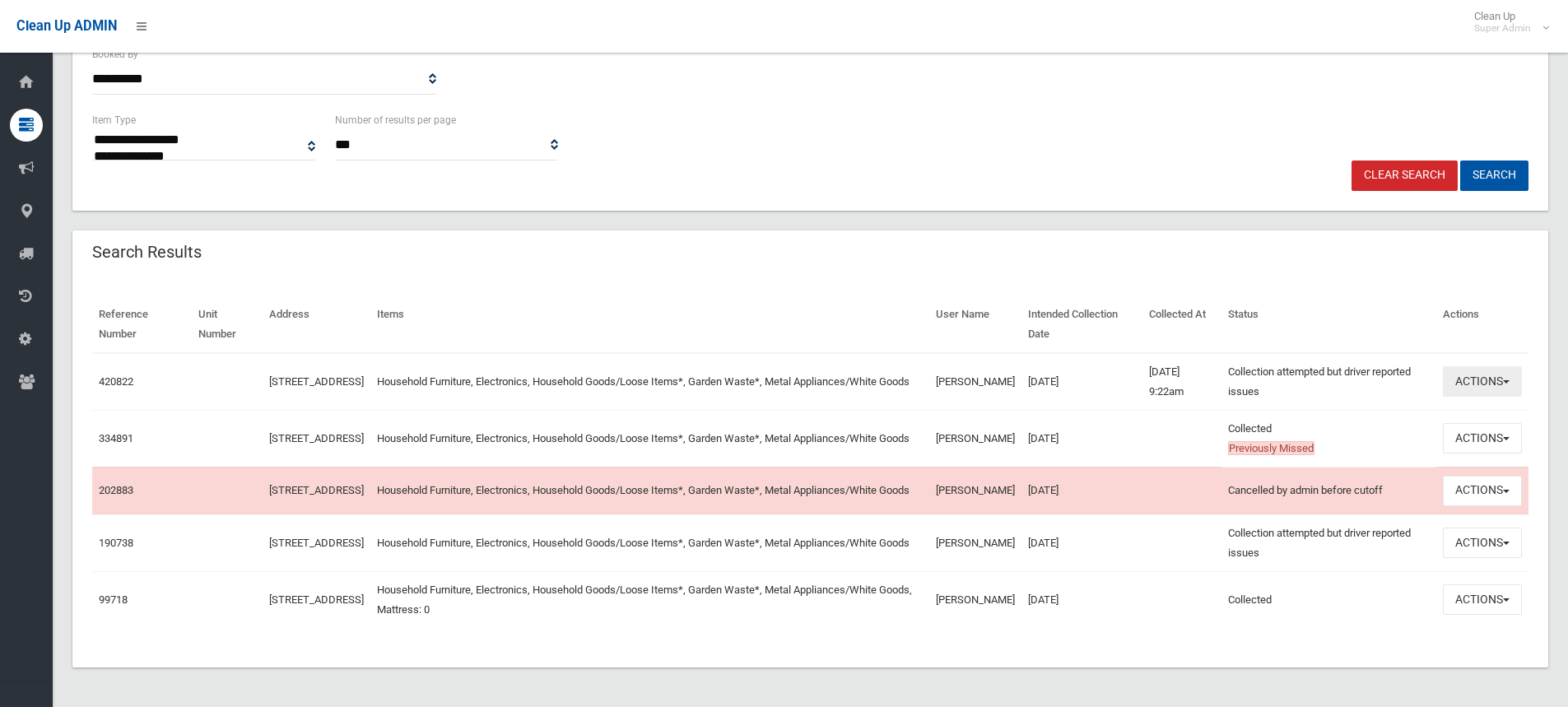
click at [1472, 370] on button "Actions" at bounding box center [1482, 381] width 79 height 30
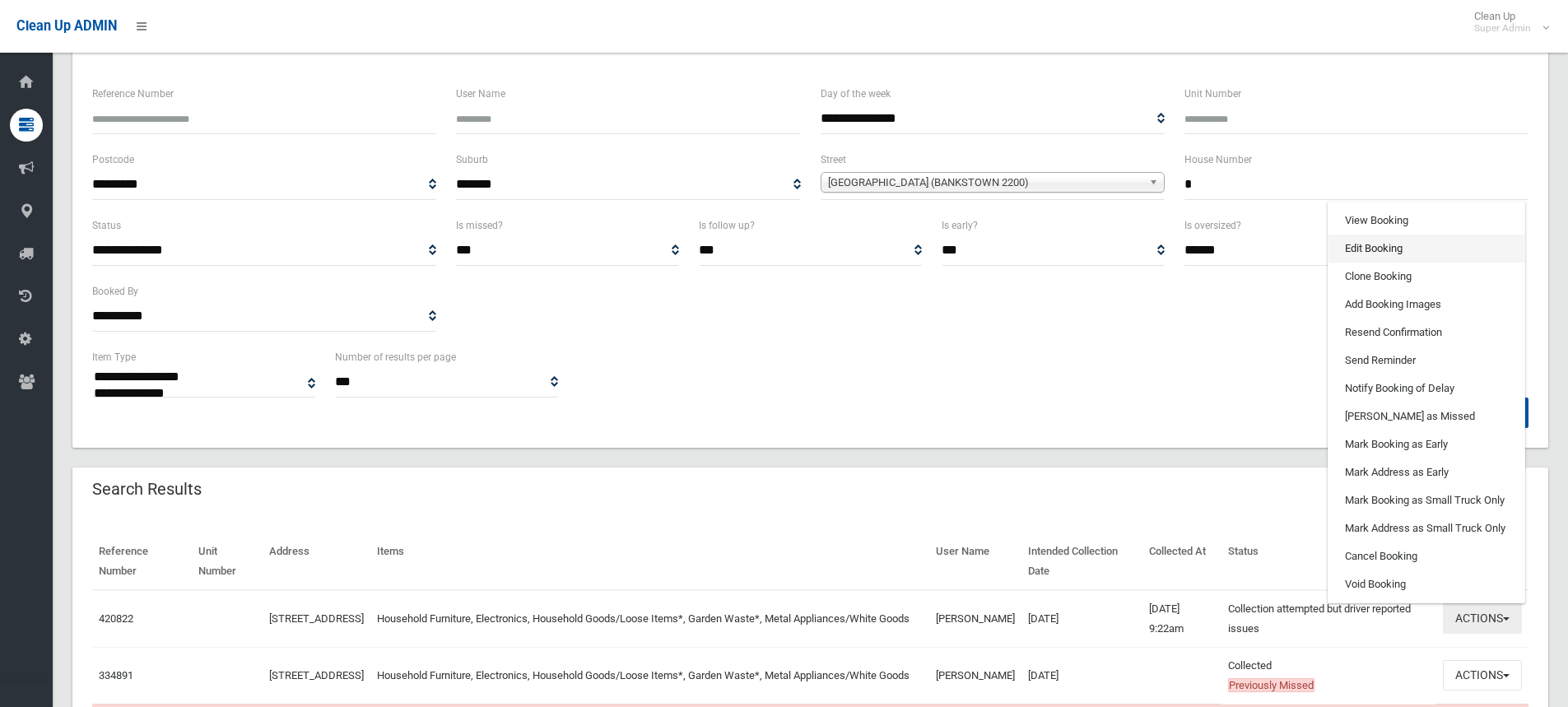
scroll to position [115, 0]
click at [1399, 229] on link "View Booking" at bounding box center [1427, 221] width 196 height 28
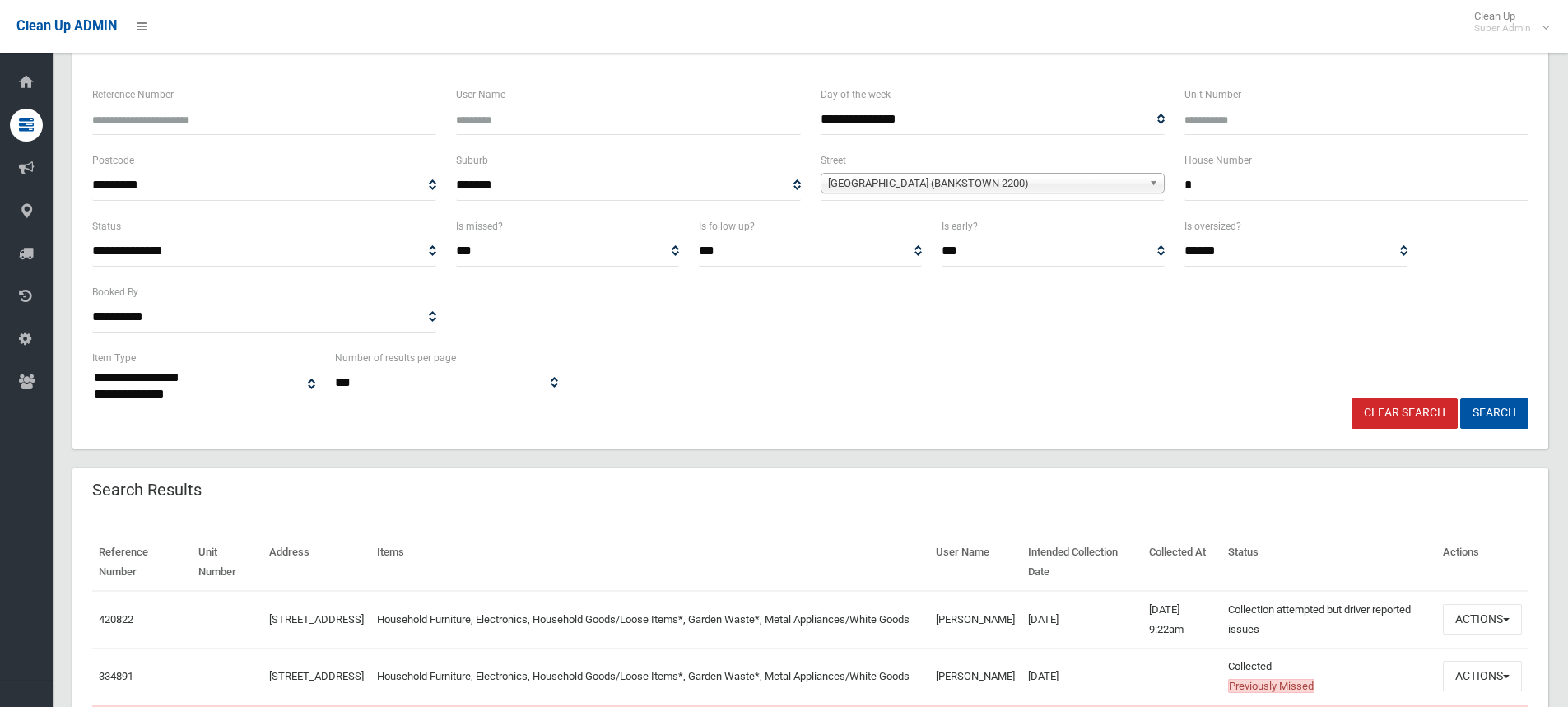
drag, startPoint x: 1073, startPoint y: 181, endPoint x: 1032, endPoint y: 179, distance: 41.0
click at [1032, 181] on div "**********" at bounding box center [810, 184] width 1456 height 66
type input "*"
click at [1461, 398] on button "Search" at bounding box center [1494, 414] width 68 height 30
click at [1102, 305] on div "**********" at bounding box center [810, 282] width 1456 height 132
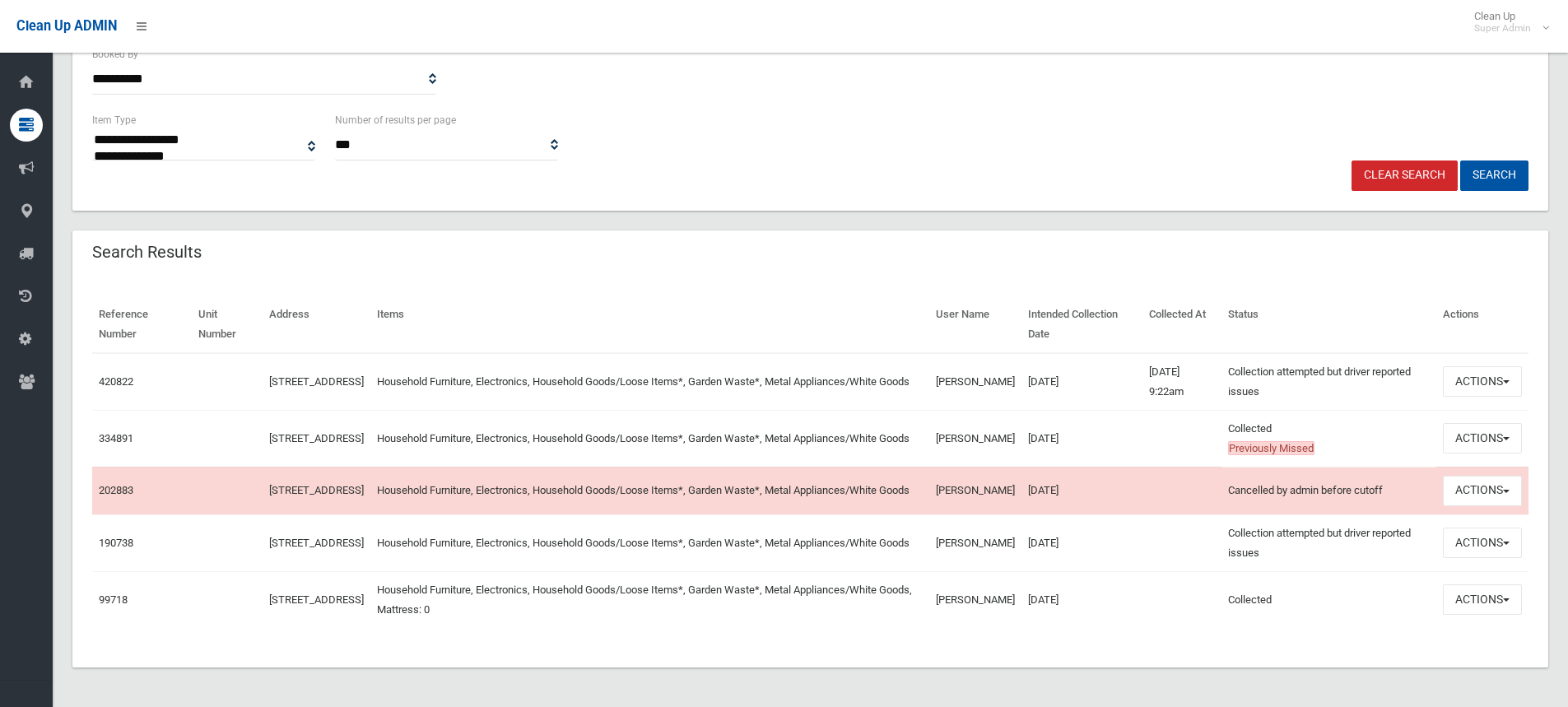
scroll to position [362, 0]
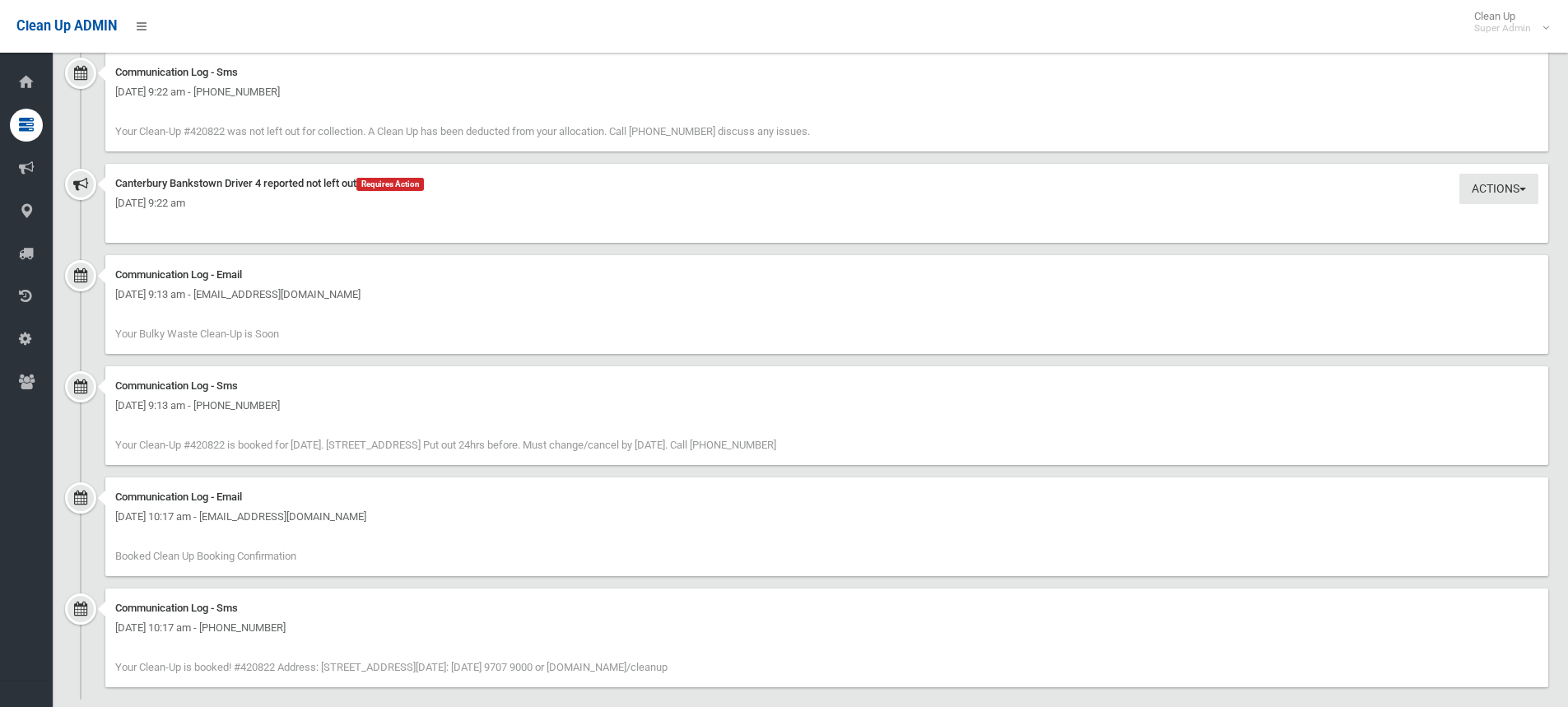
scroll to position [1285, 0]
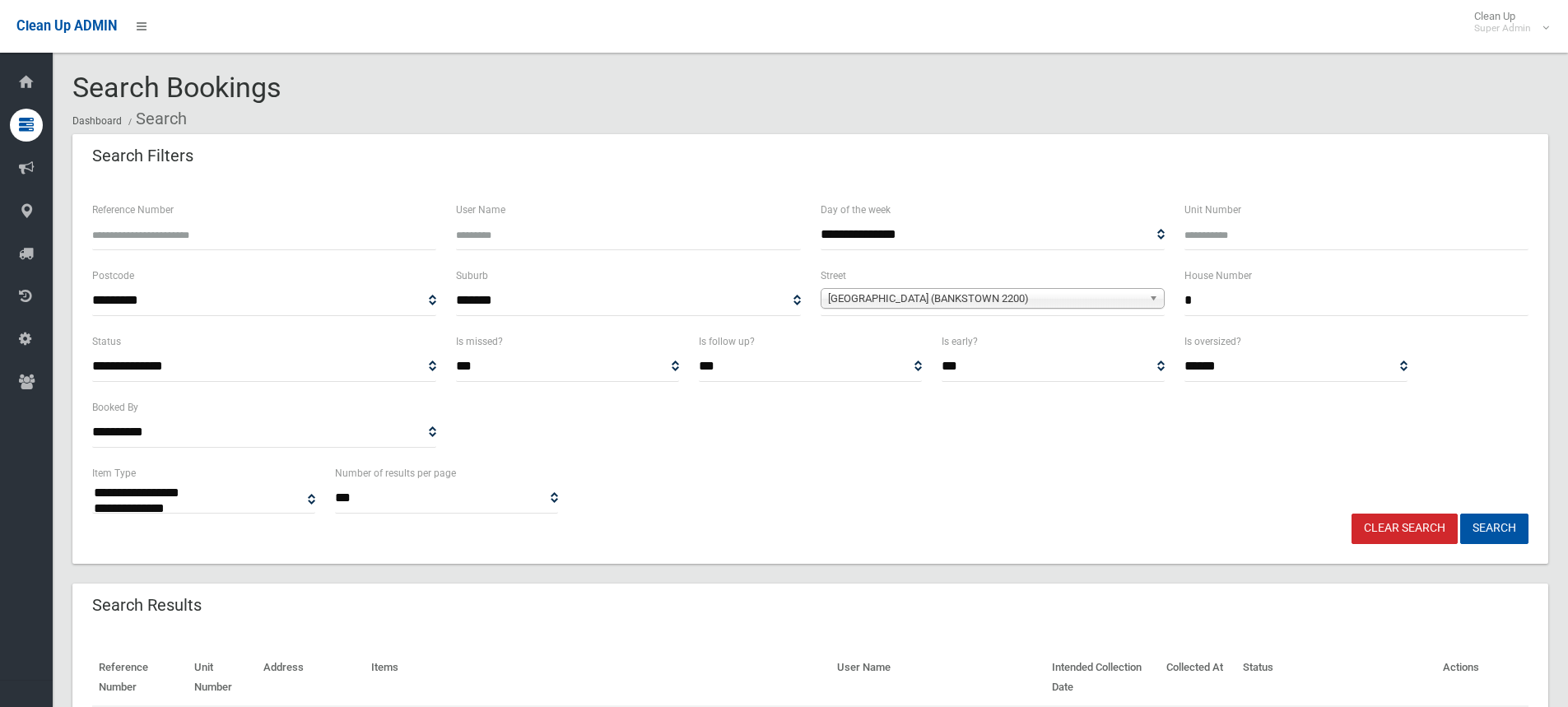
select select
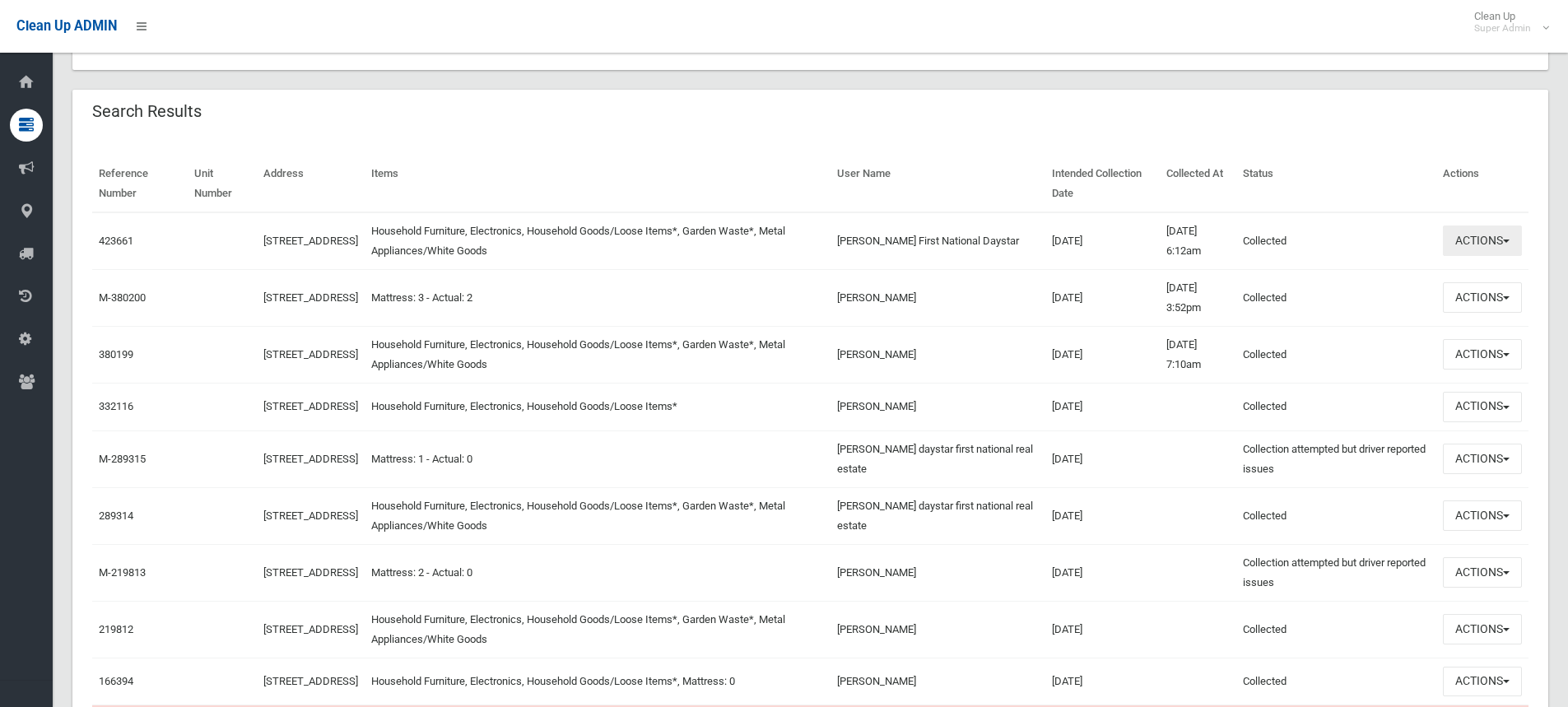
click at [1494, 233] on button "Actions" at bounding box center [1482, 241] width 79 height 30
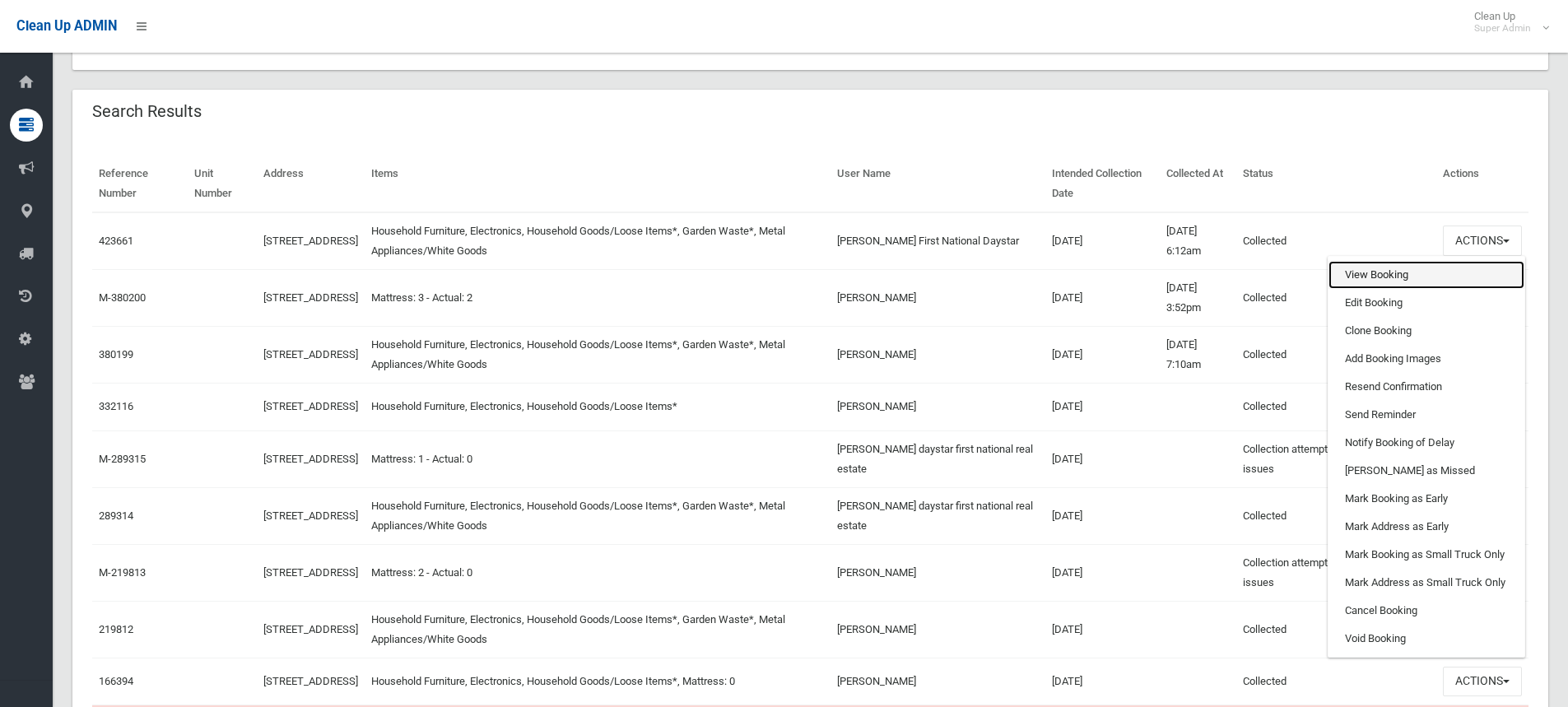
click at [1357, 280] on link "View Booking" at bounding box center [1427, 275] width 196 height 28
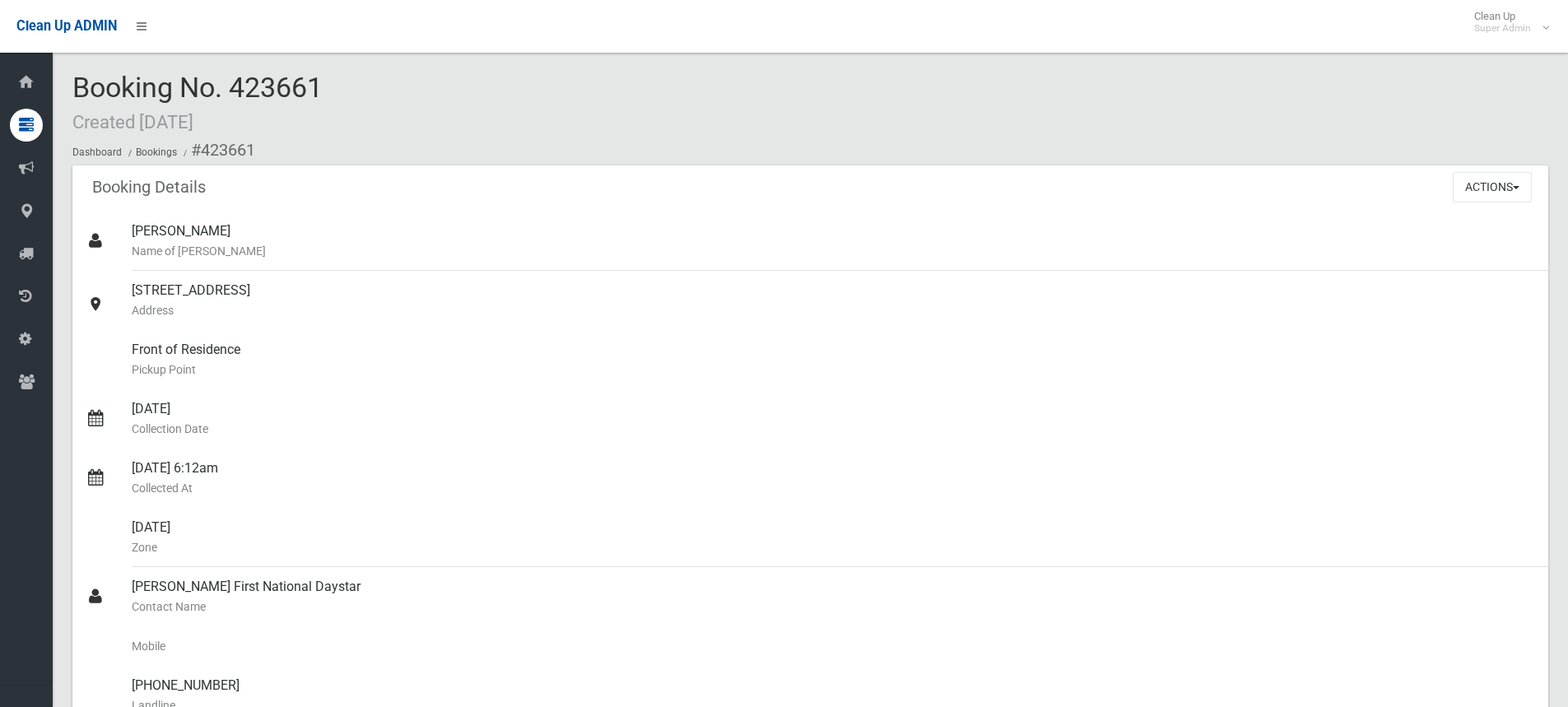
scroll to position [494, 0]
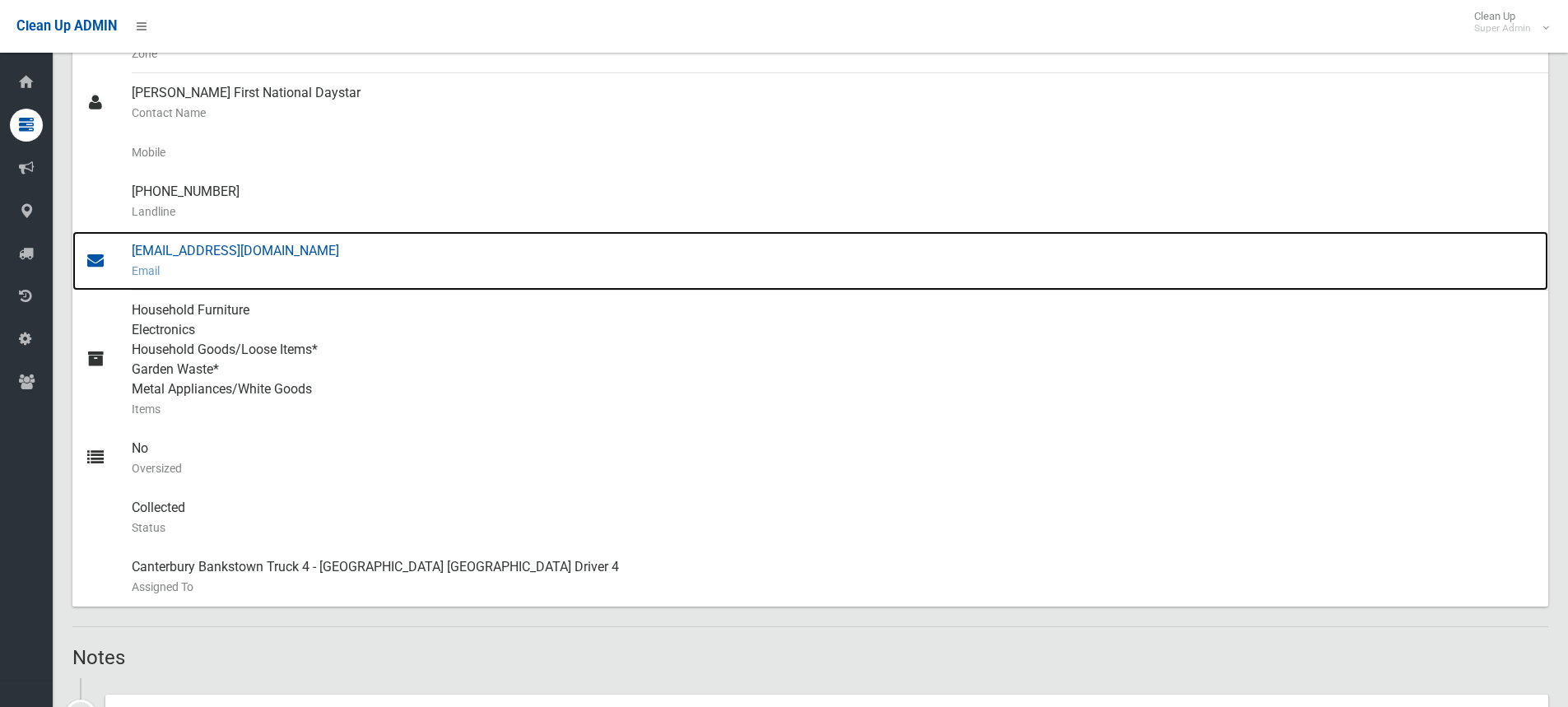
click at [199, 251] on div "[EMAIL_ADDRESS][DOMAIN_NAME] Email" at bounding box center [833, 261] width 1403 height 59
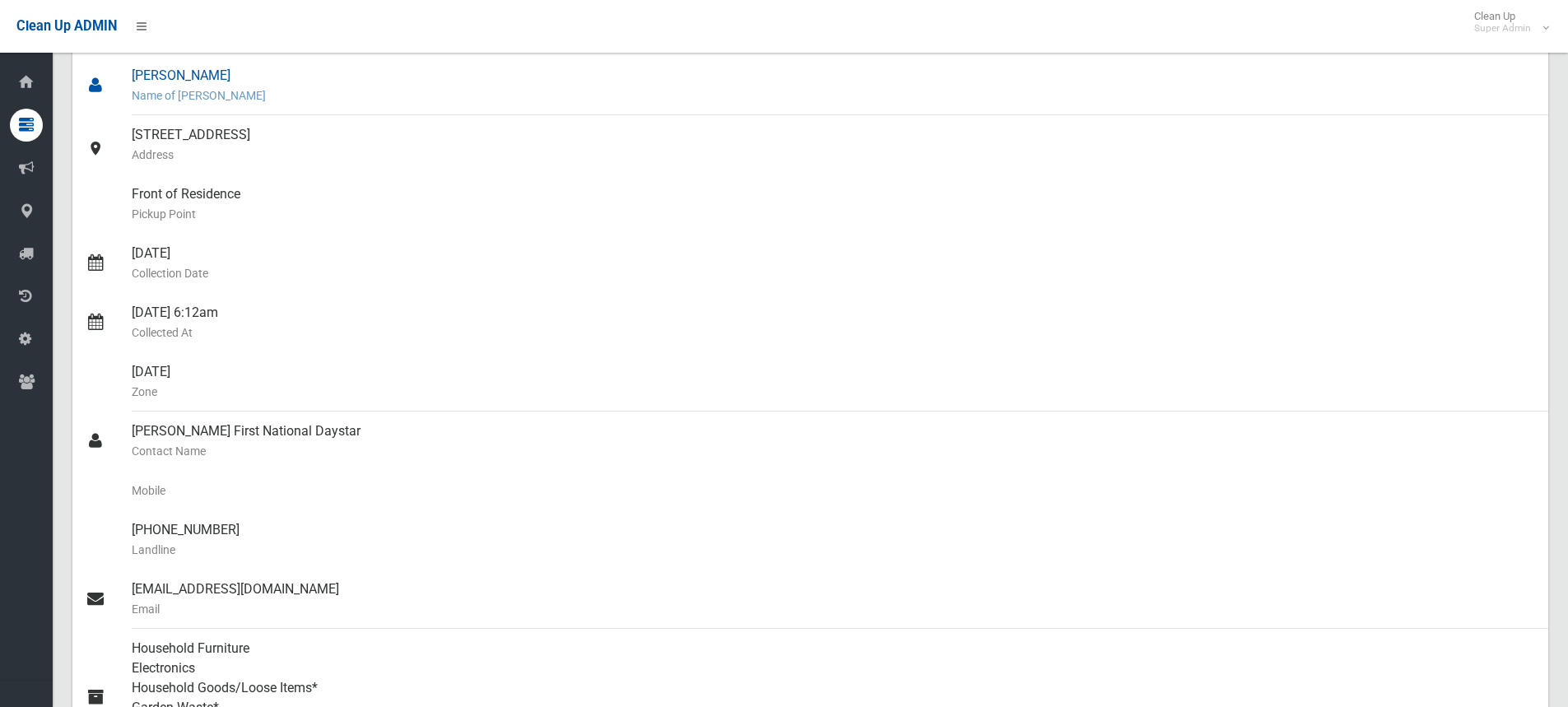
scroll to position [0, 0]
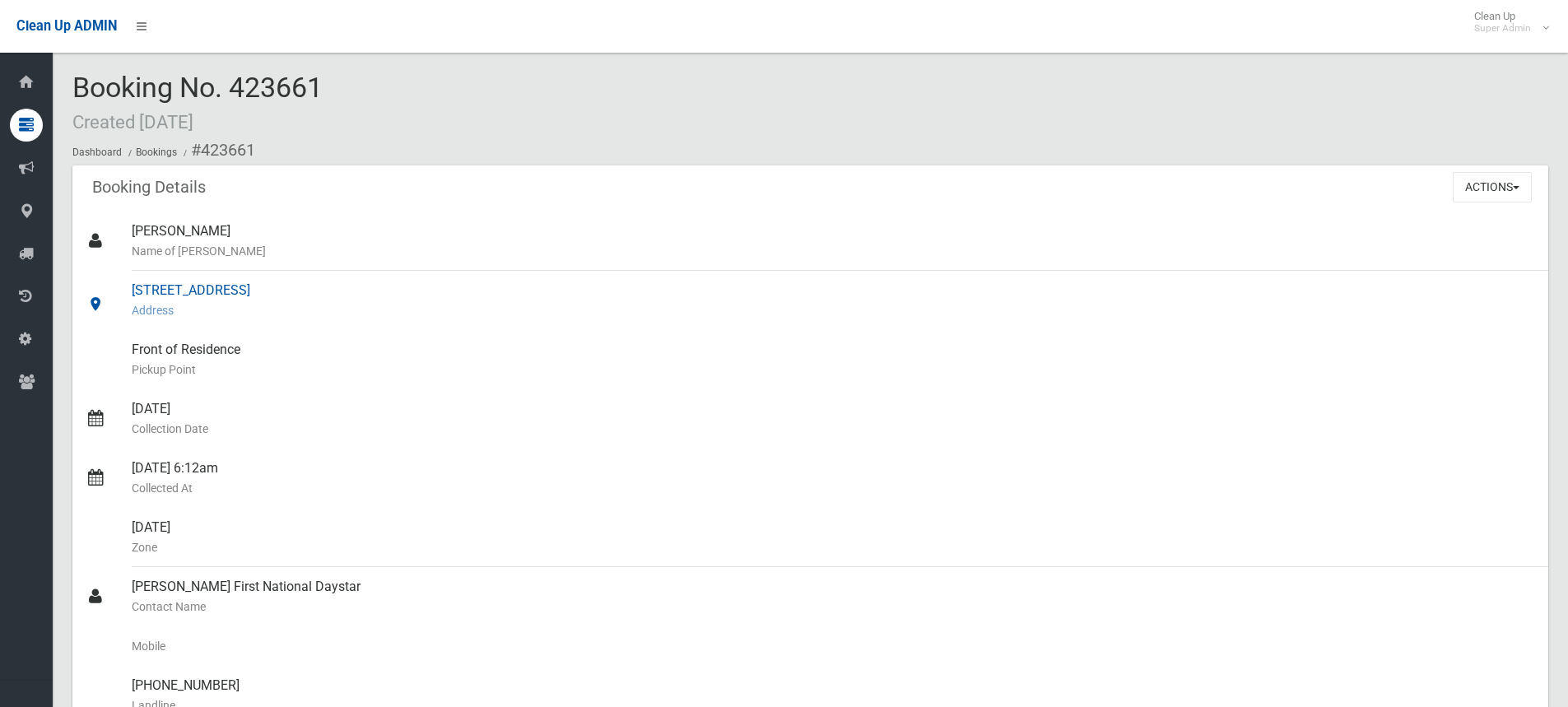
drag, startPoint x: 134, startPoint y: 285, endPoint x: 325, endPoint y: 290, distance: 191.1
click at [325, 290] on div "[STREET_ADDRESS] Address" at bounding box center [833, 300] width 1403 height 59
copy div "[STREET_ADDRESS]"
